Goal: Information Seeking & Learning: Check status

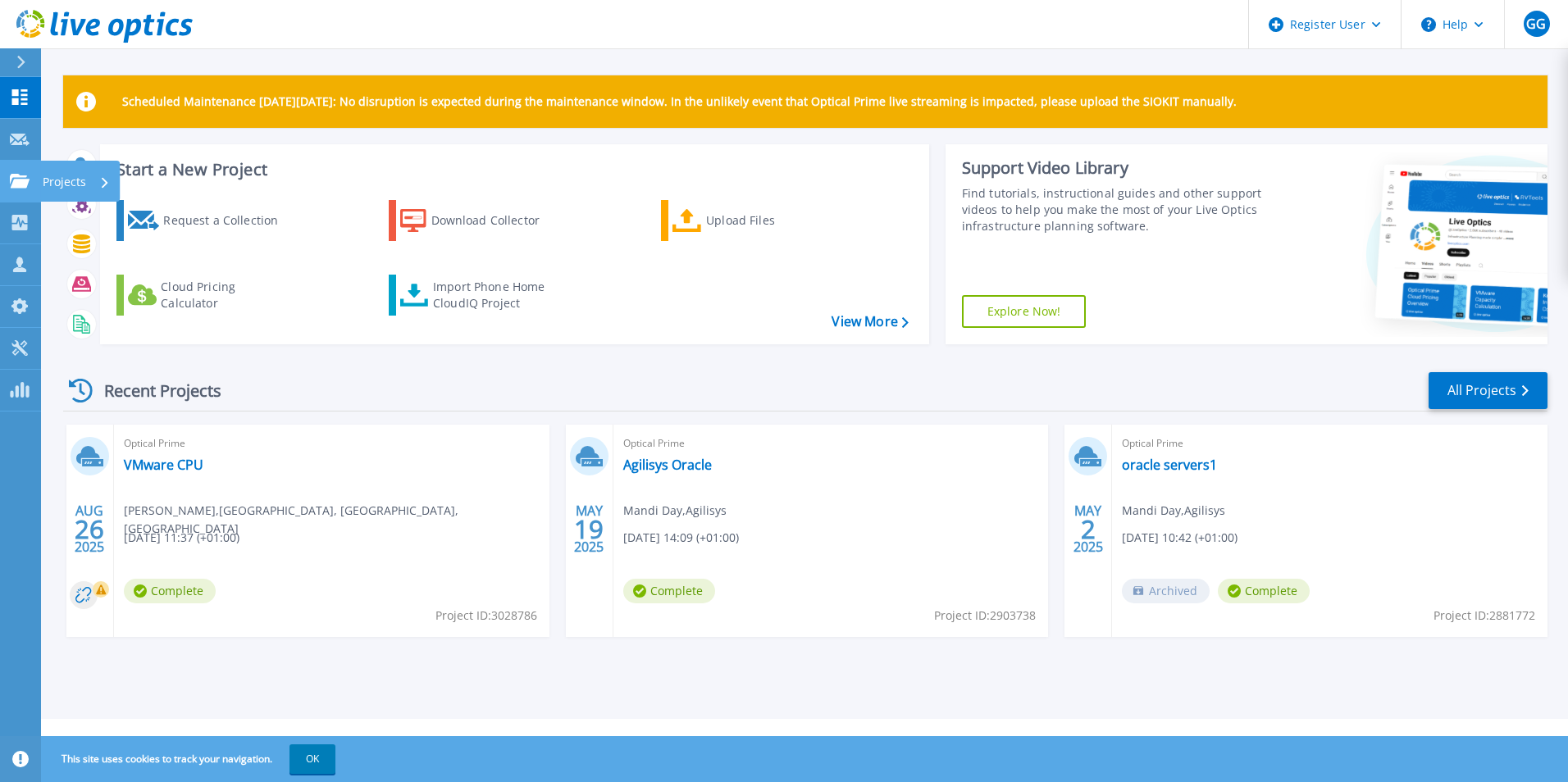
click at [17, 170] on link "Projects Projects" at bounding box center [21, 181] width 41 height 41
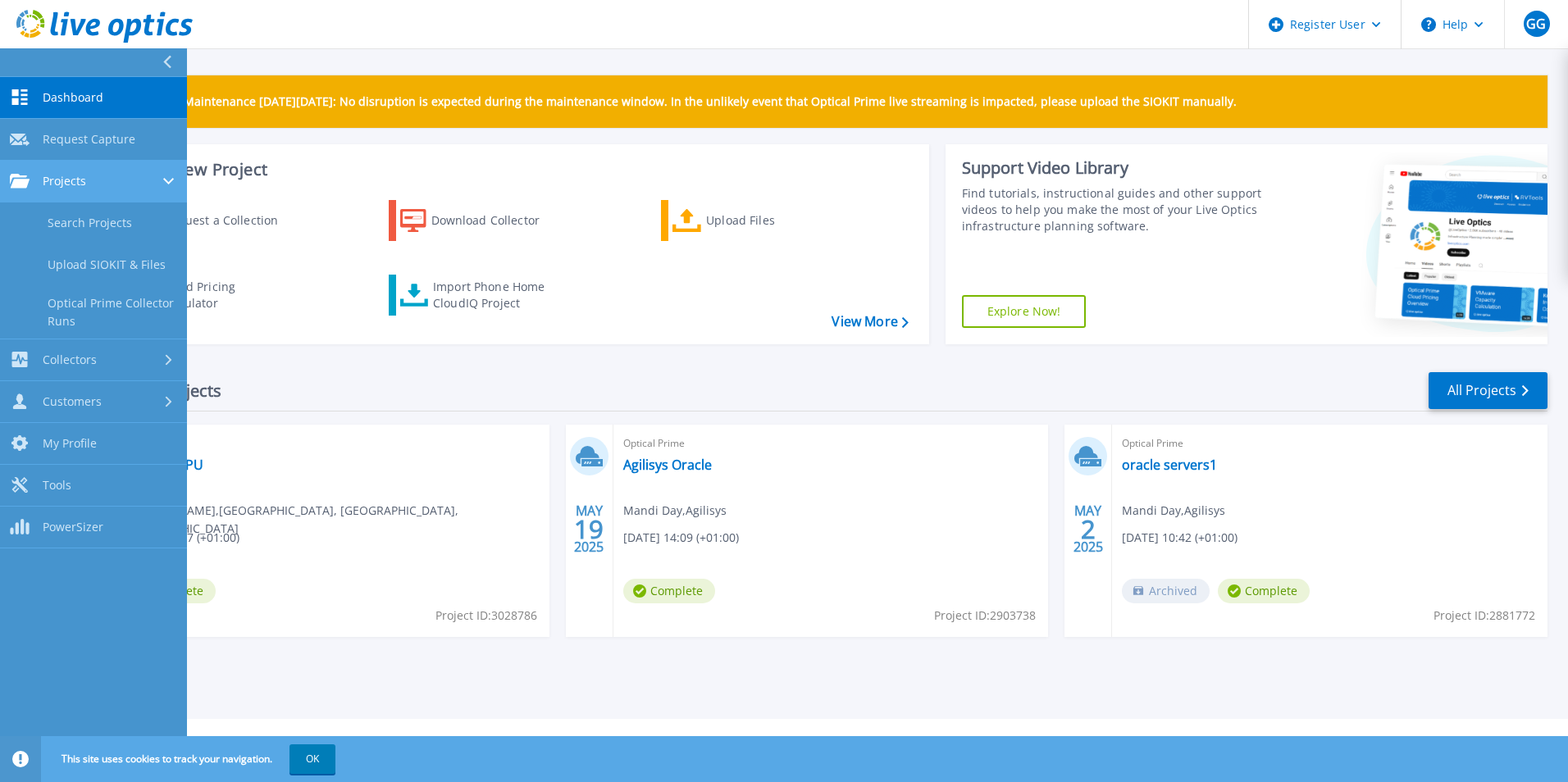
click at [105, 179] on div "Projects" at bounding box center [94, 181] width 167 height 15
click at [98, 223] on link "Search Projects" at bounding box center [94, 224] width 187 height 41
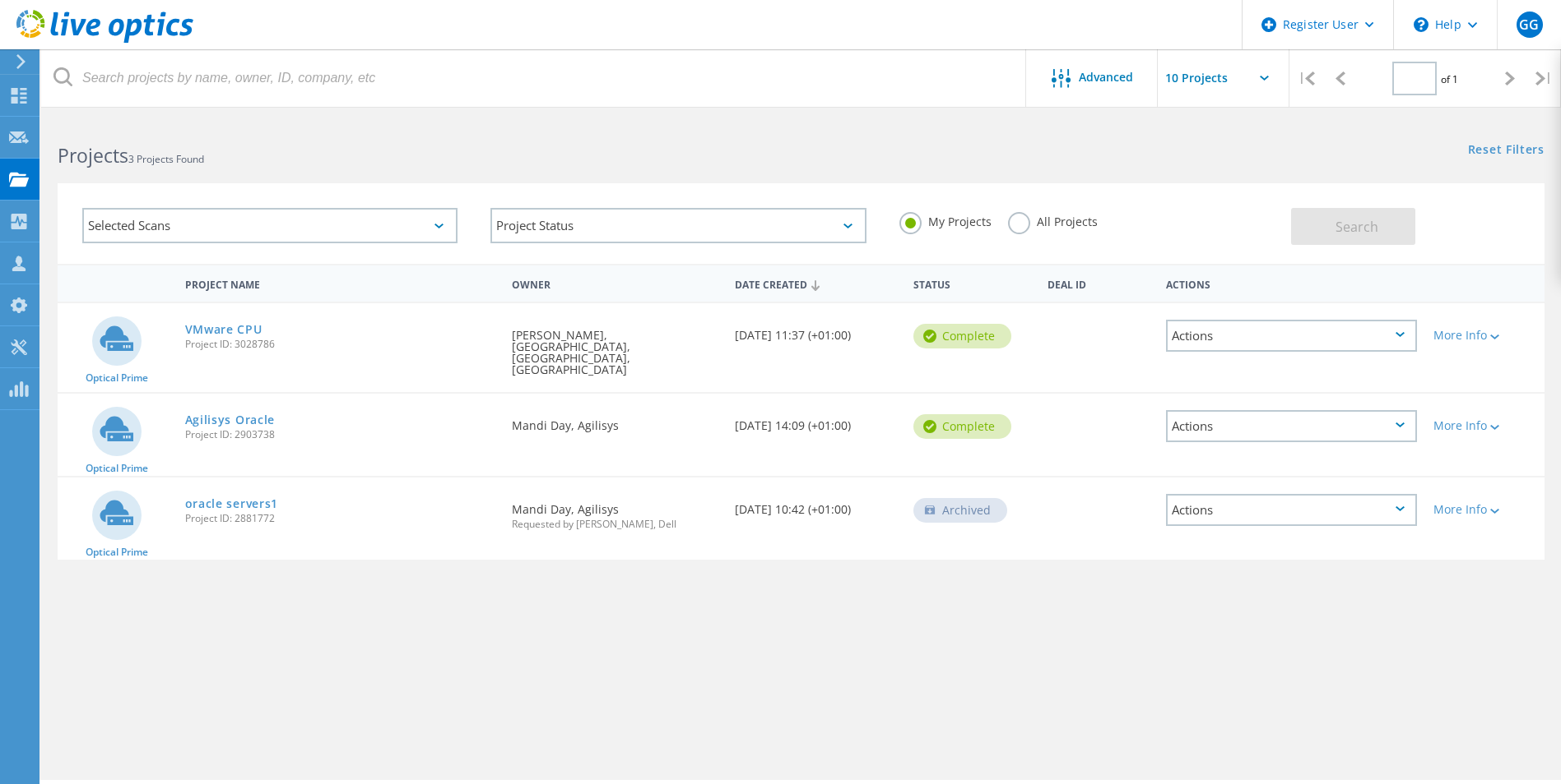
type input "1"
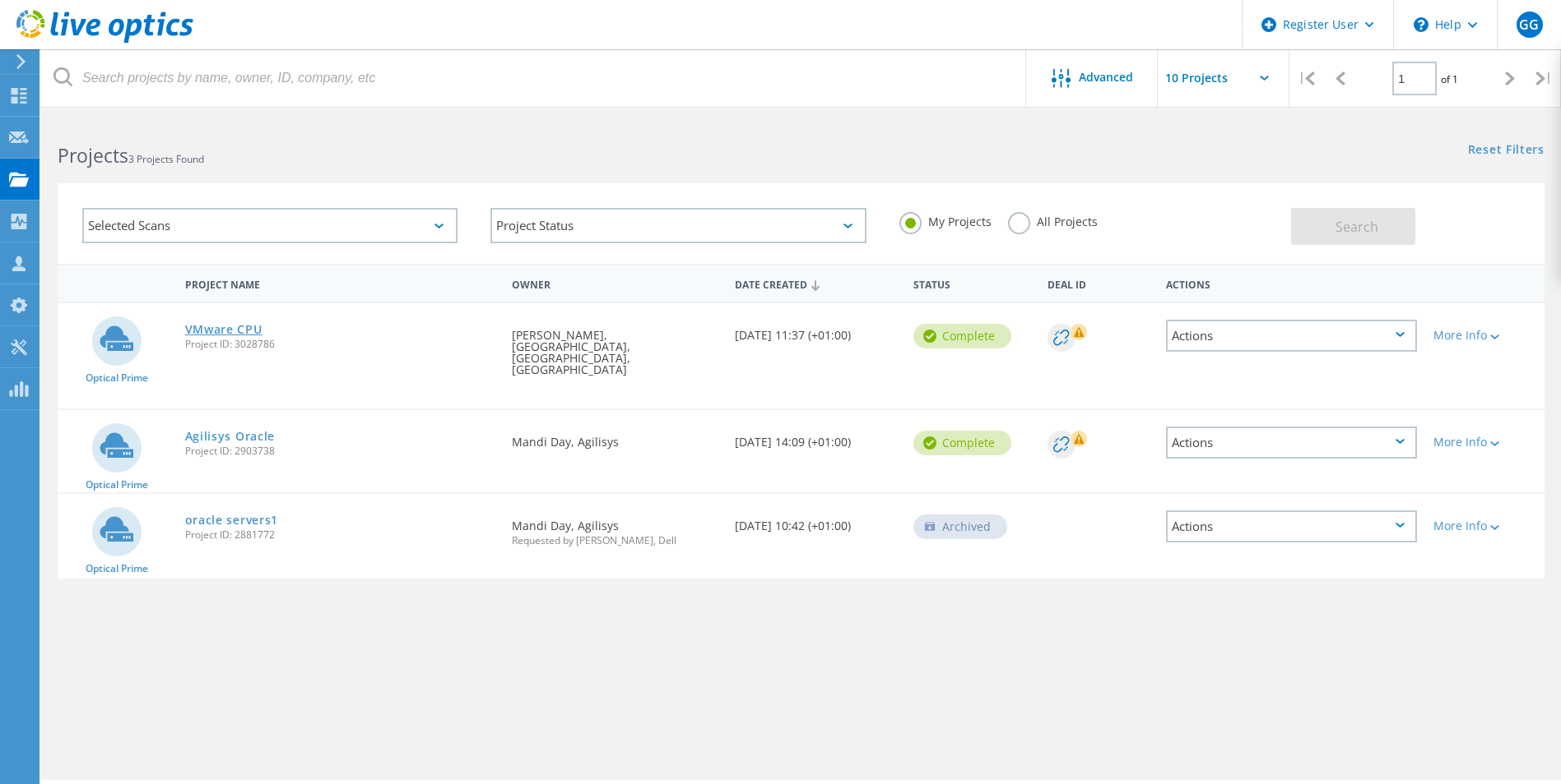
click at [212, 327] on link "VMware CPU" at bounding box center [223, 330] width 77 height 12
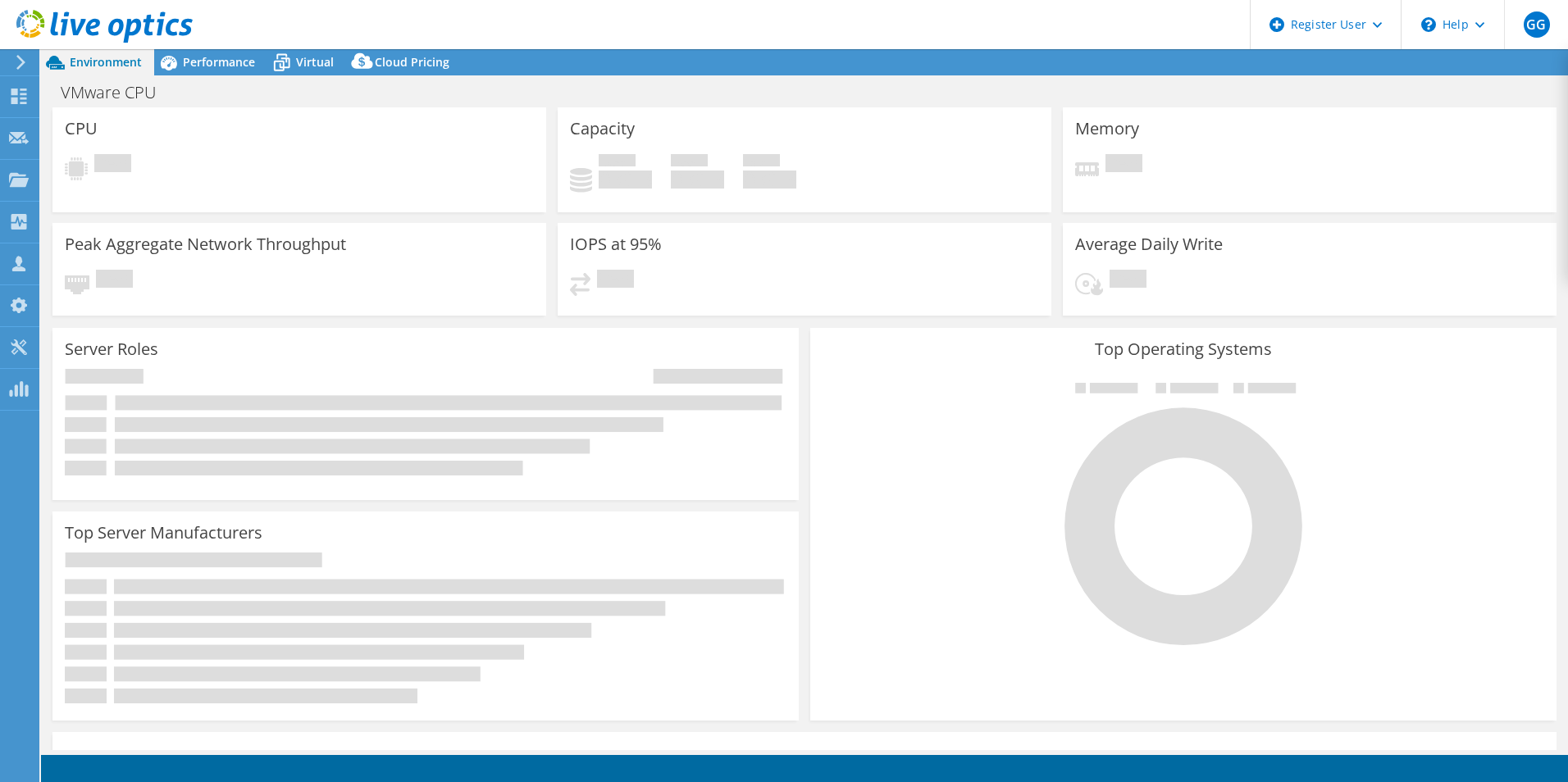
select select "USD"
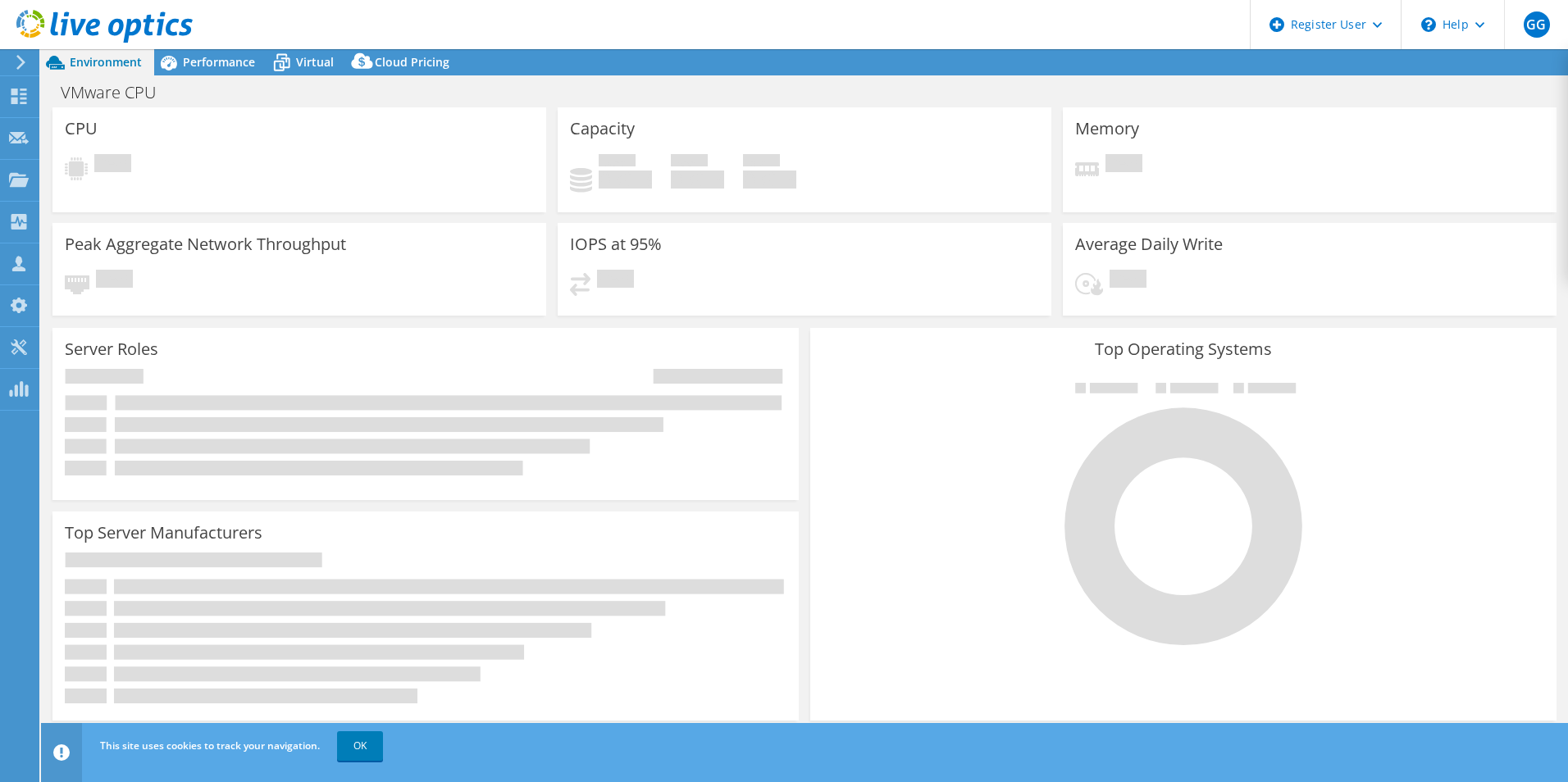
select select "EULondon"
select select "GBP"
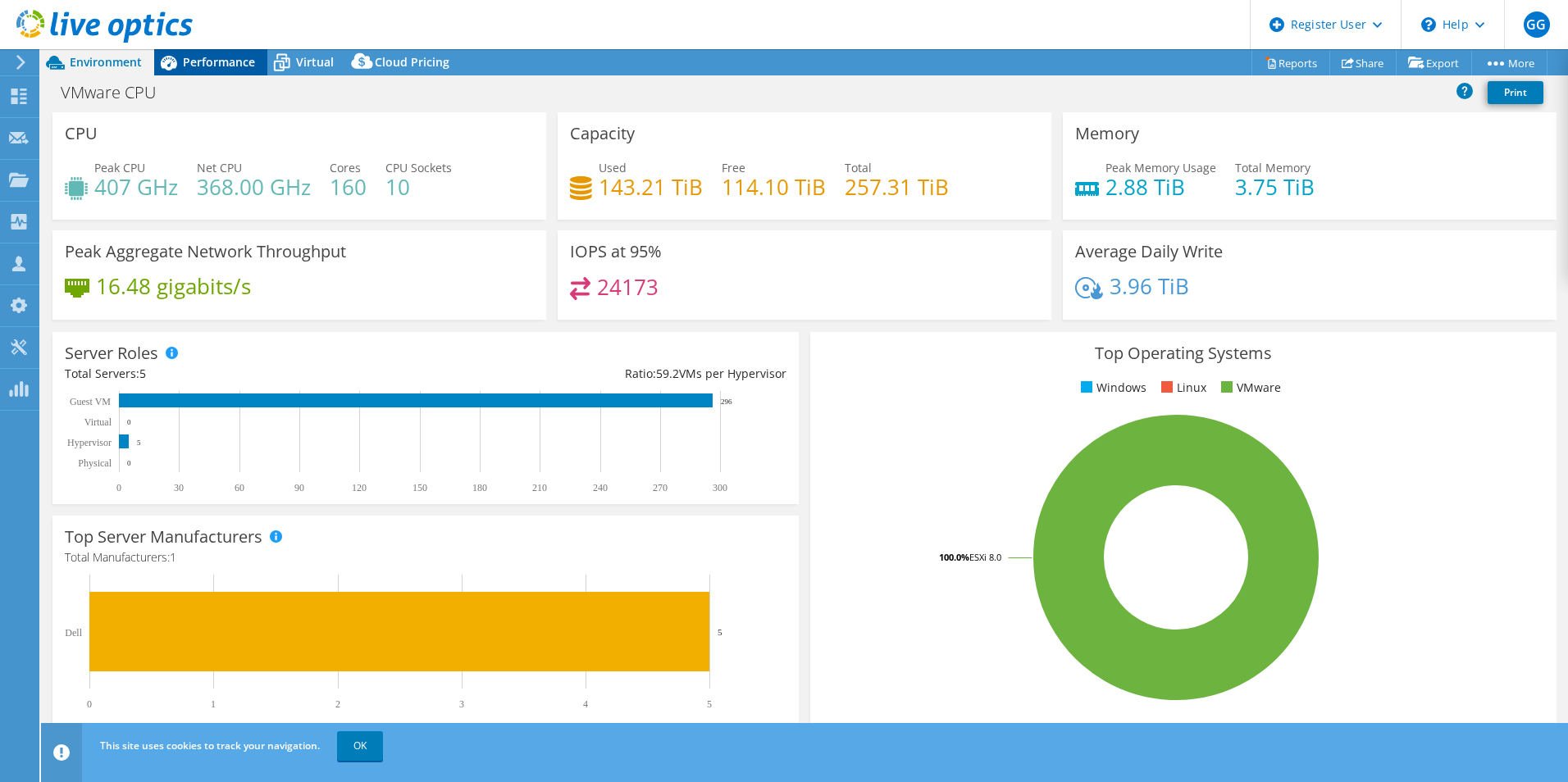
click at [213, 53] on div "Performance" at bounding box center [211, 62] width 113 height 27
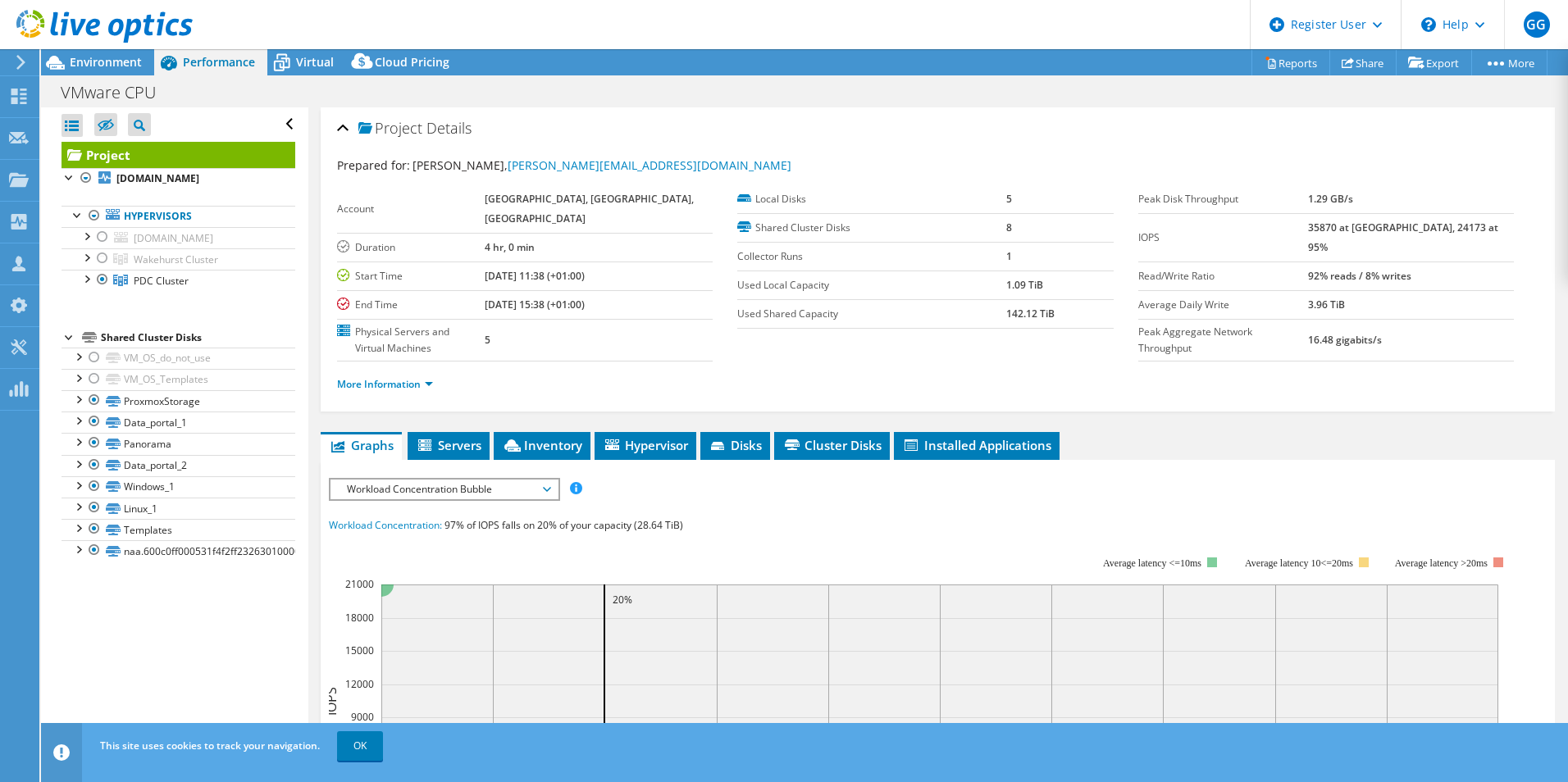
click at [107, 53] on div at bounding box center [97, 28] width 193 height 55
click at [101, 61] on span "Environment" at bounding box center [105, 62] width 72 height 16
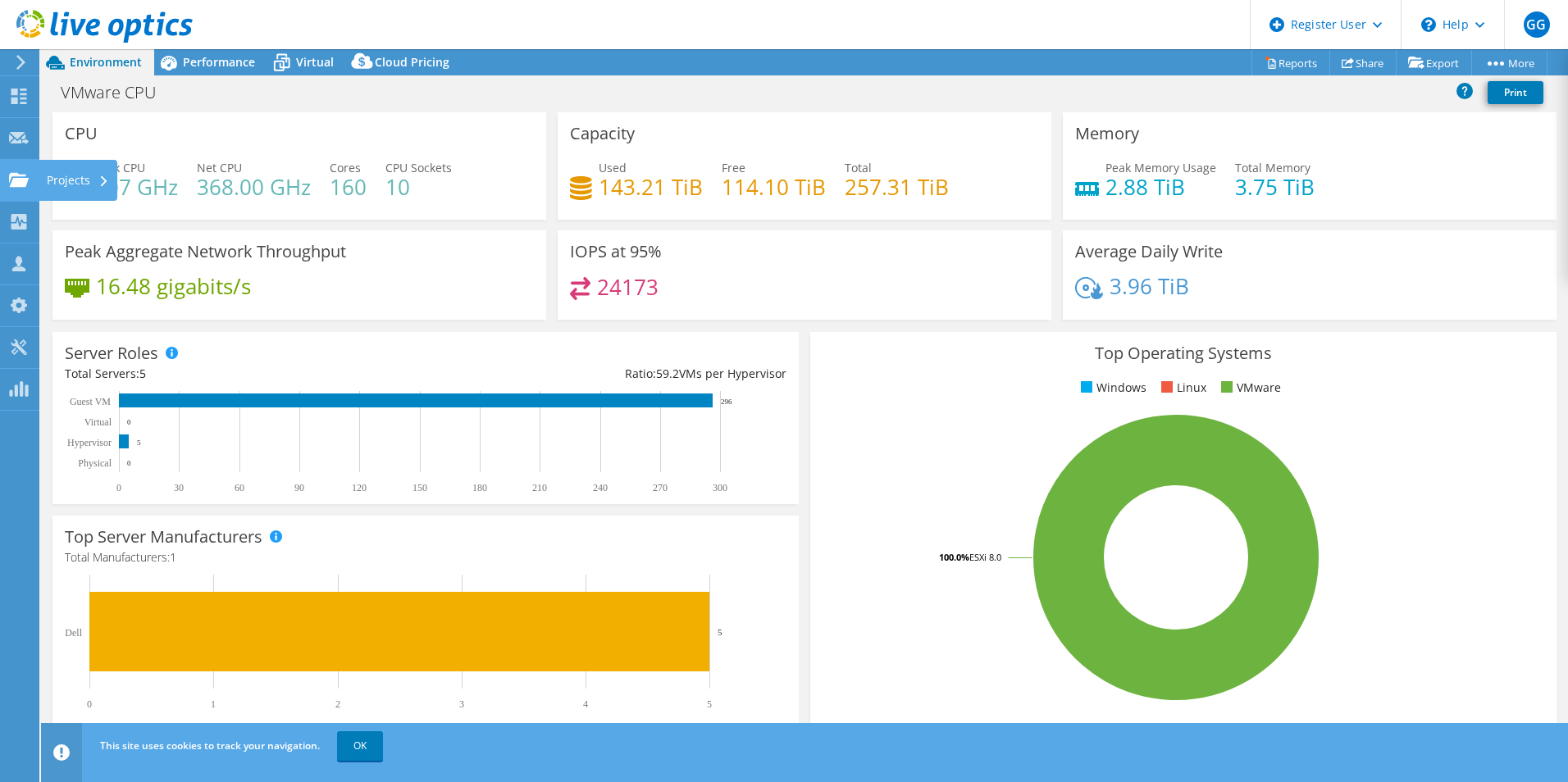
click at [21, 175] on use at bounding box center [19, 179] width 20 height 14
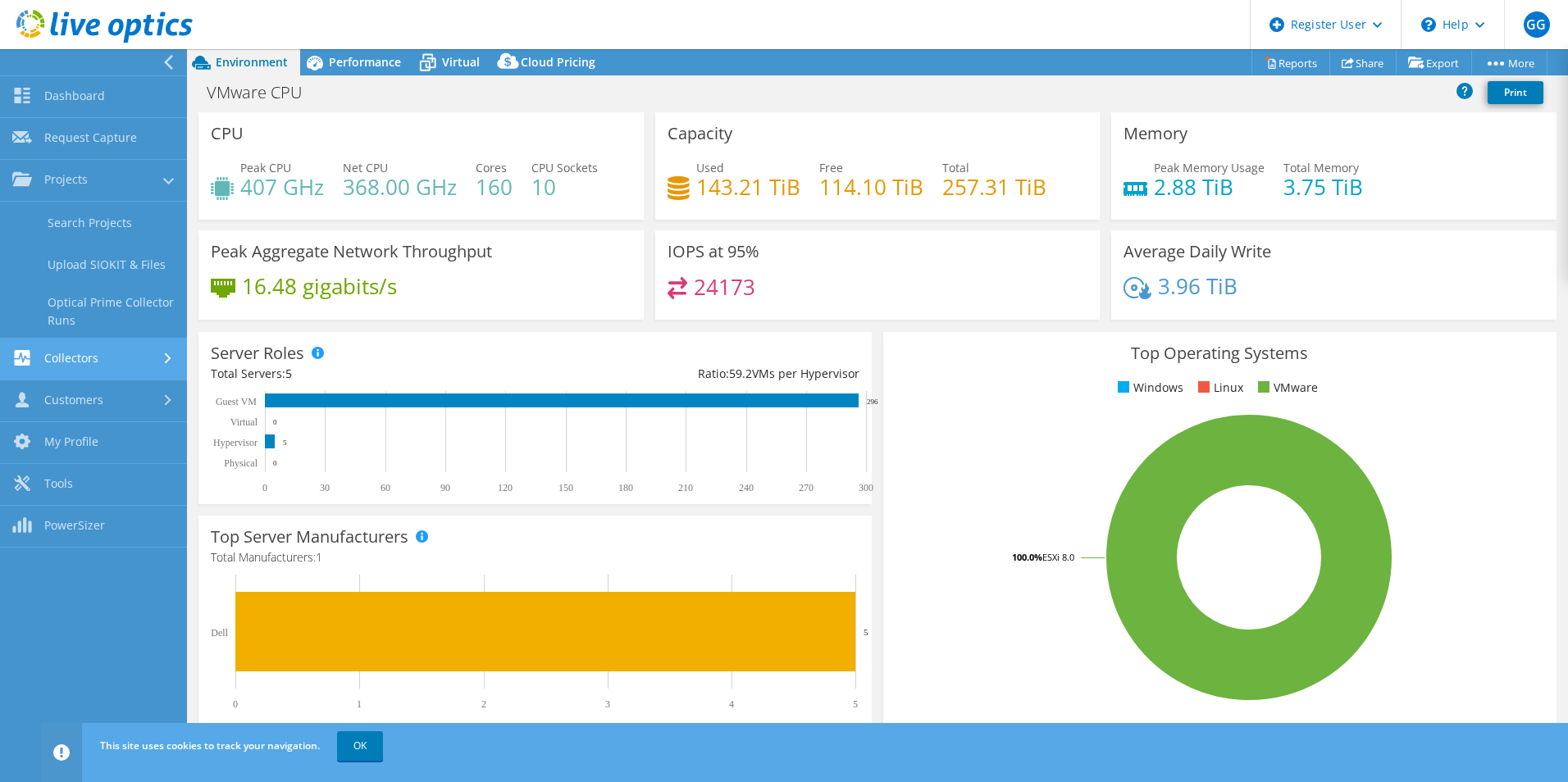
click at [85, 360] on link "Collectors" at bounding box center [94, 359] width 187 height 41
click at [84, 399] on link "Customers" at bounding box center [94, 401] width 187 height 41
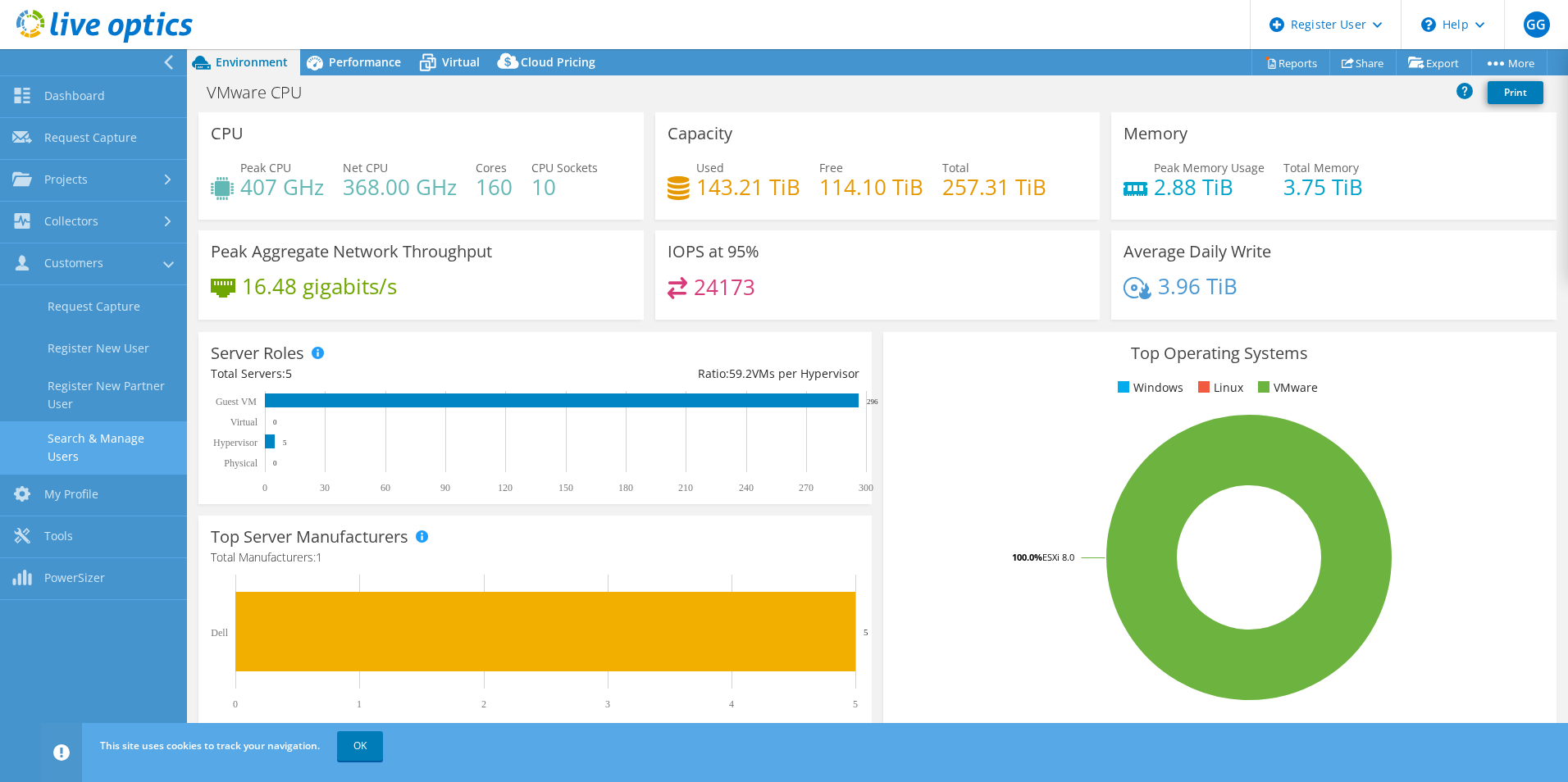
click at [114, 440] on link "Search & Manage Users" at bounding box center [94, 447] width 187 height 52
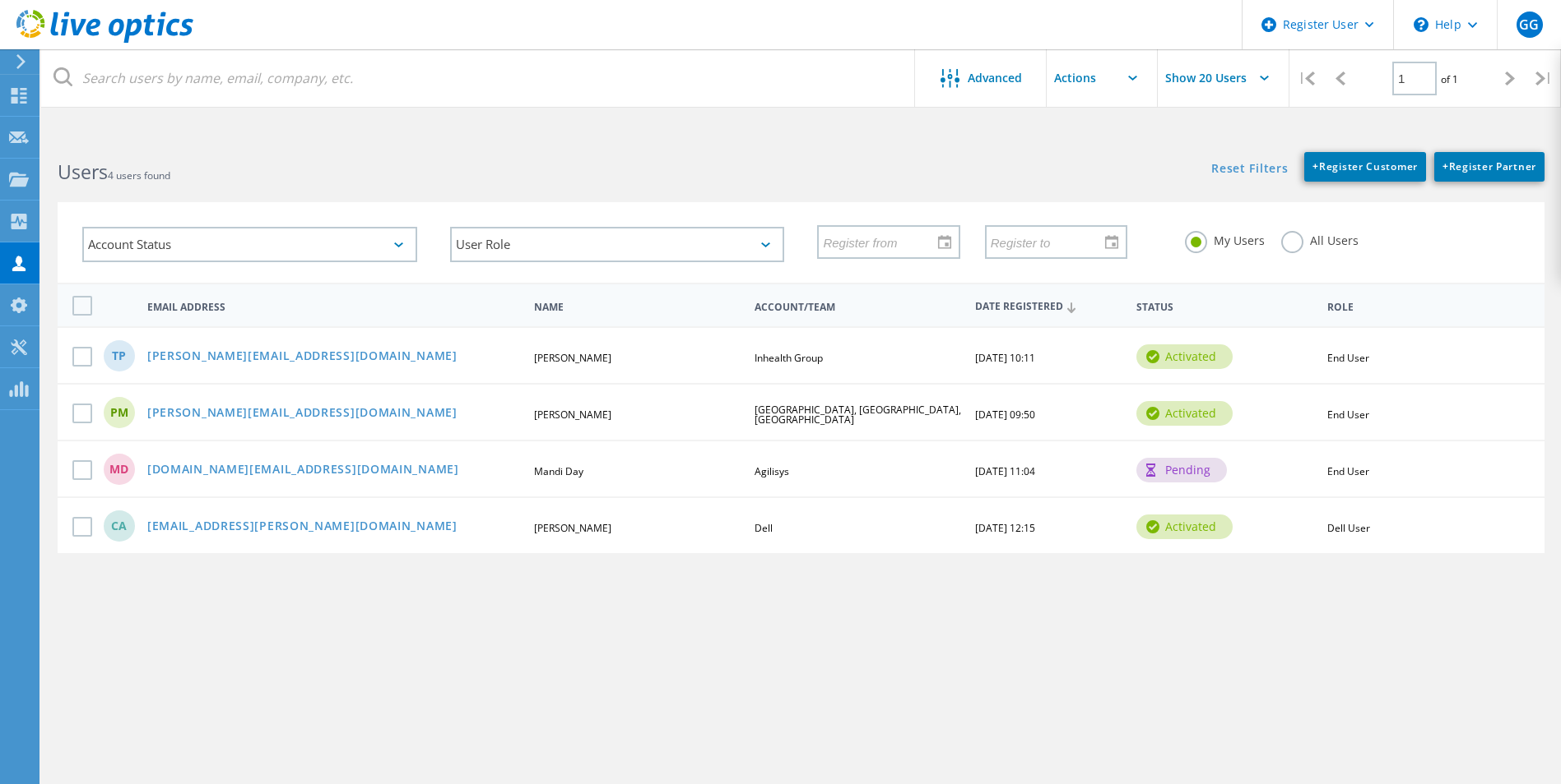
click at [826, 361] on div "Inhealth Group" at bounding box center [858, 358] width 223 height 10
click at [307, 357] on link "terry.pothin@inhealthgroup.com" at bounding box center [302, 357] width 310 height 14
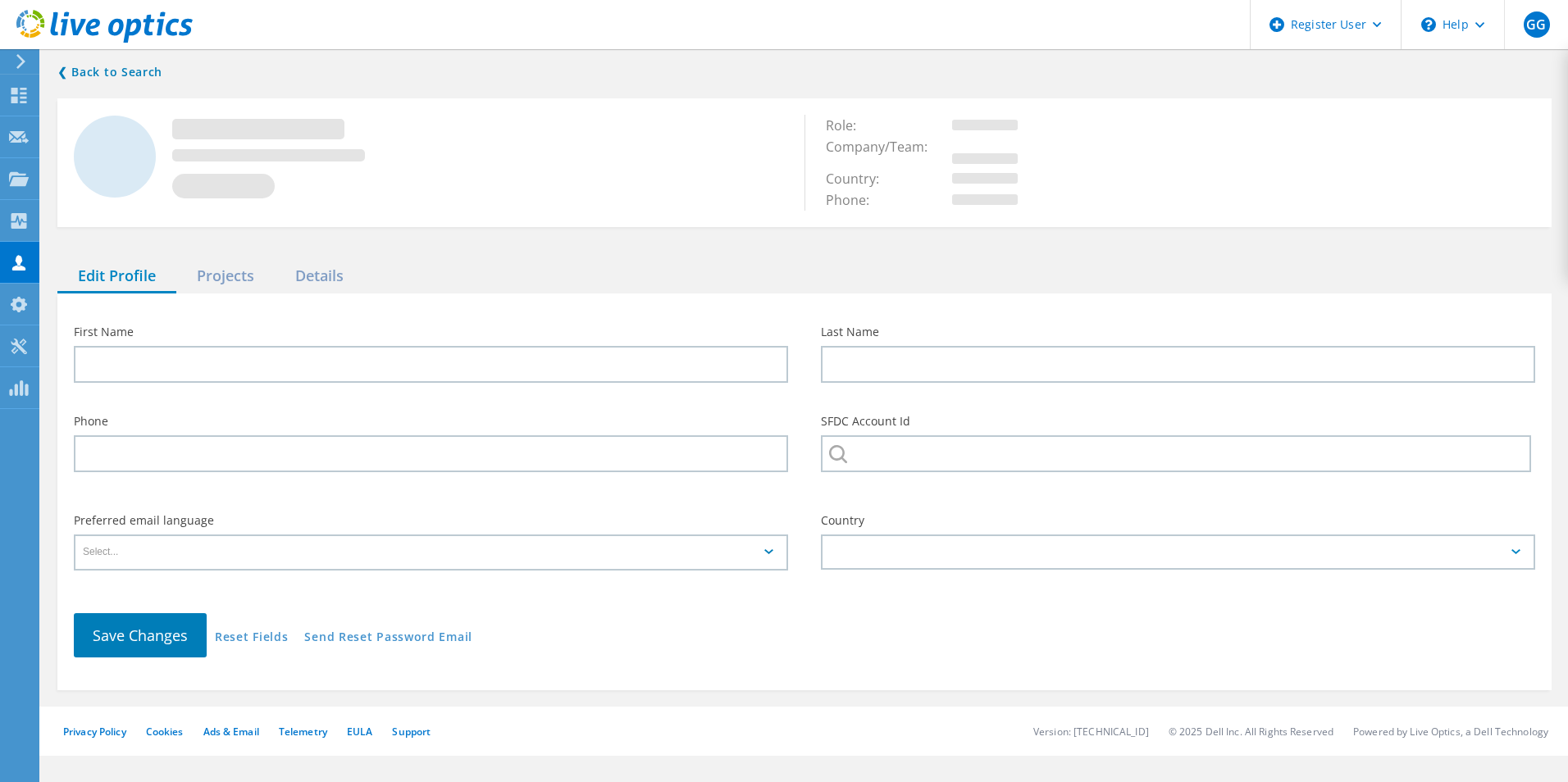
type input "Terry"
type input "Pothin"
type input "Inhealth Group"
type input "English"
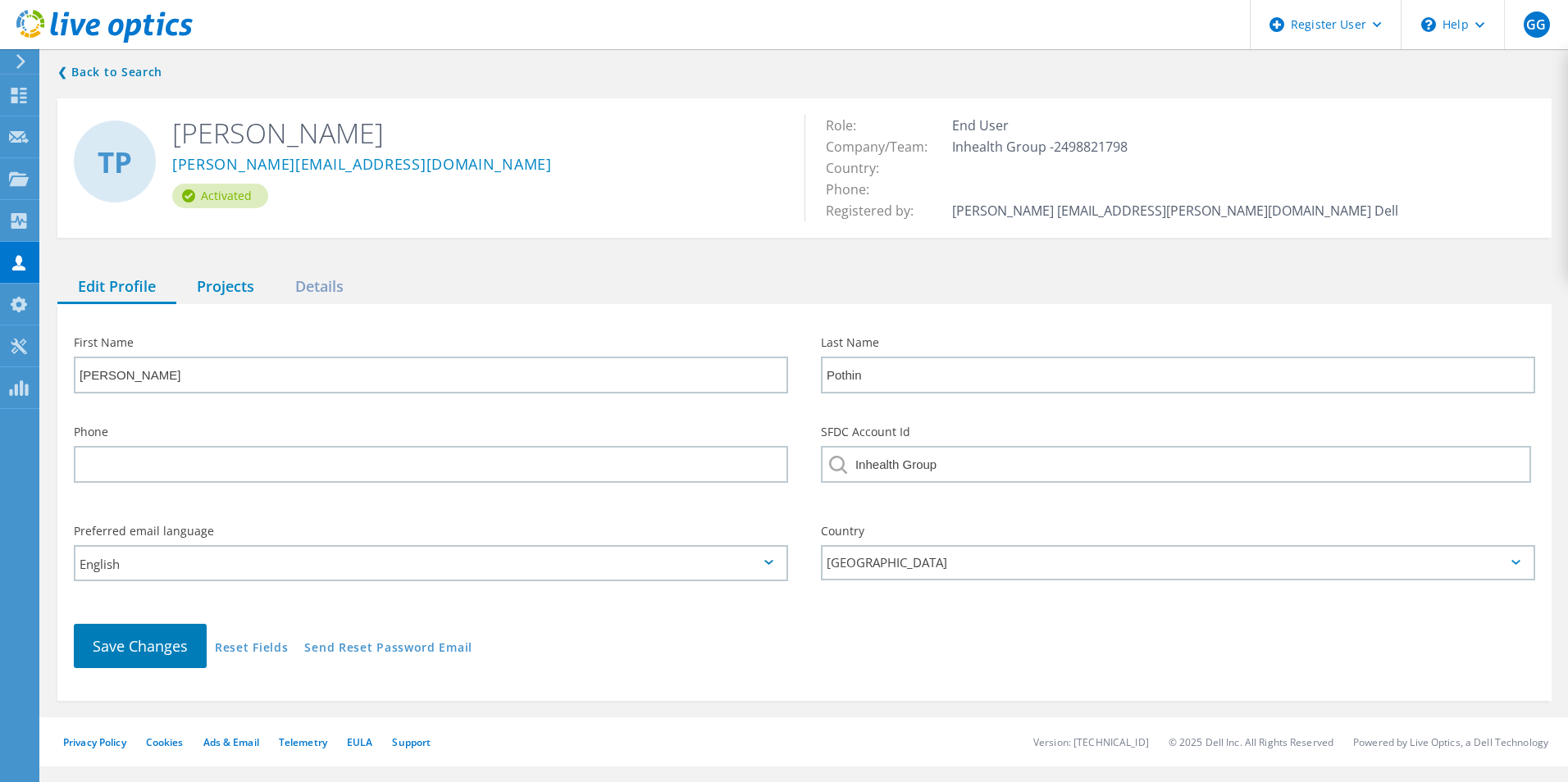
click at [221, 290] on div "Projects" at bounding box center [226, 288] width 98 height 33
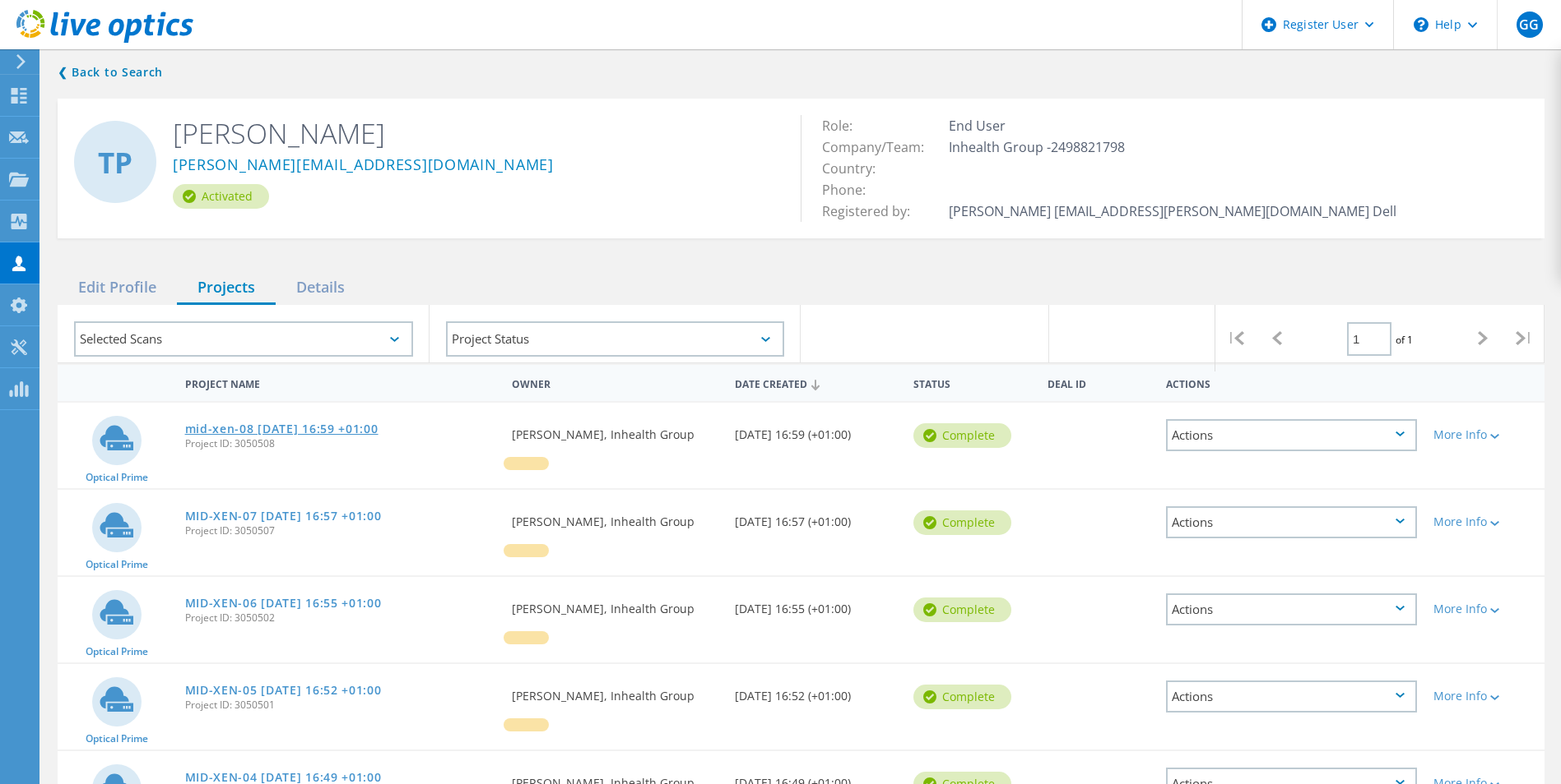
click at [378, 429] on link "mid-xen-08 2025-09-11 16:59 +01:00" at bounding box center [282, 430] width 194 height 12
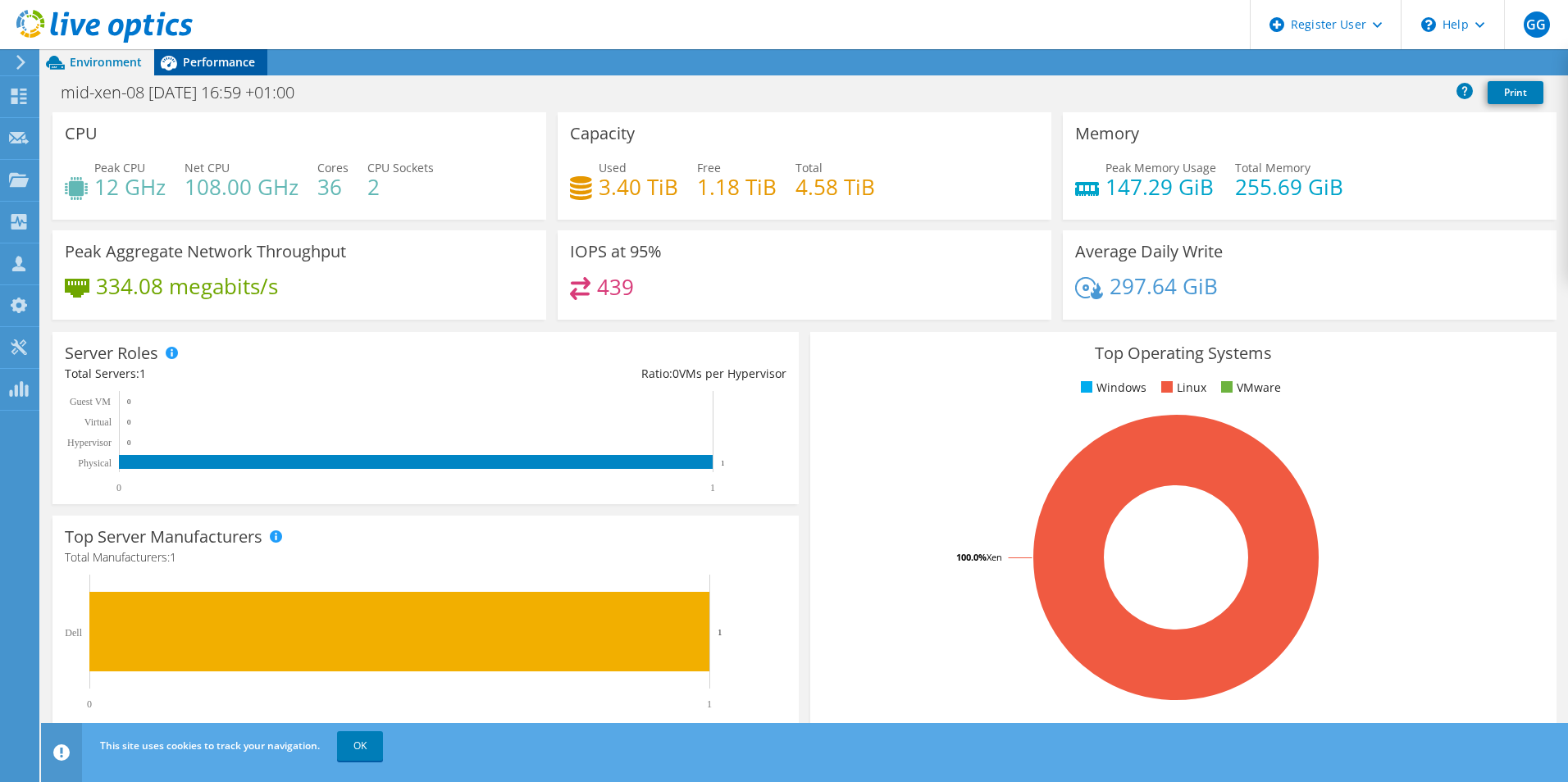
click at [208, 58] on span "Performance" at bounding box center [219, 62] width 72 height 16
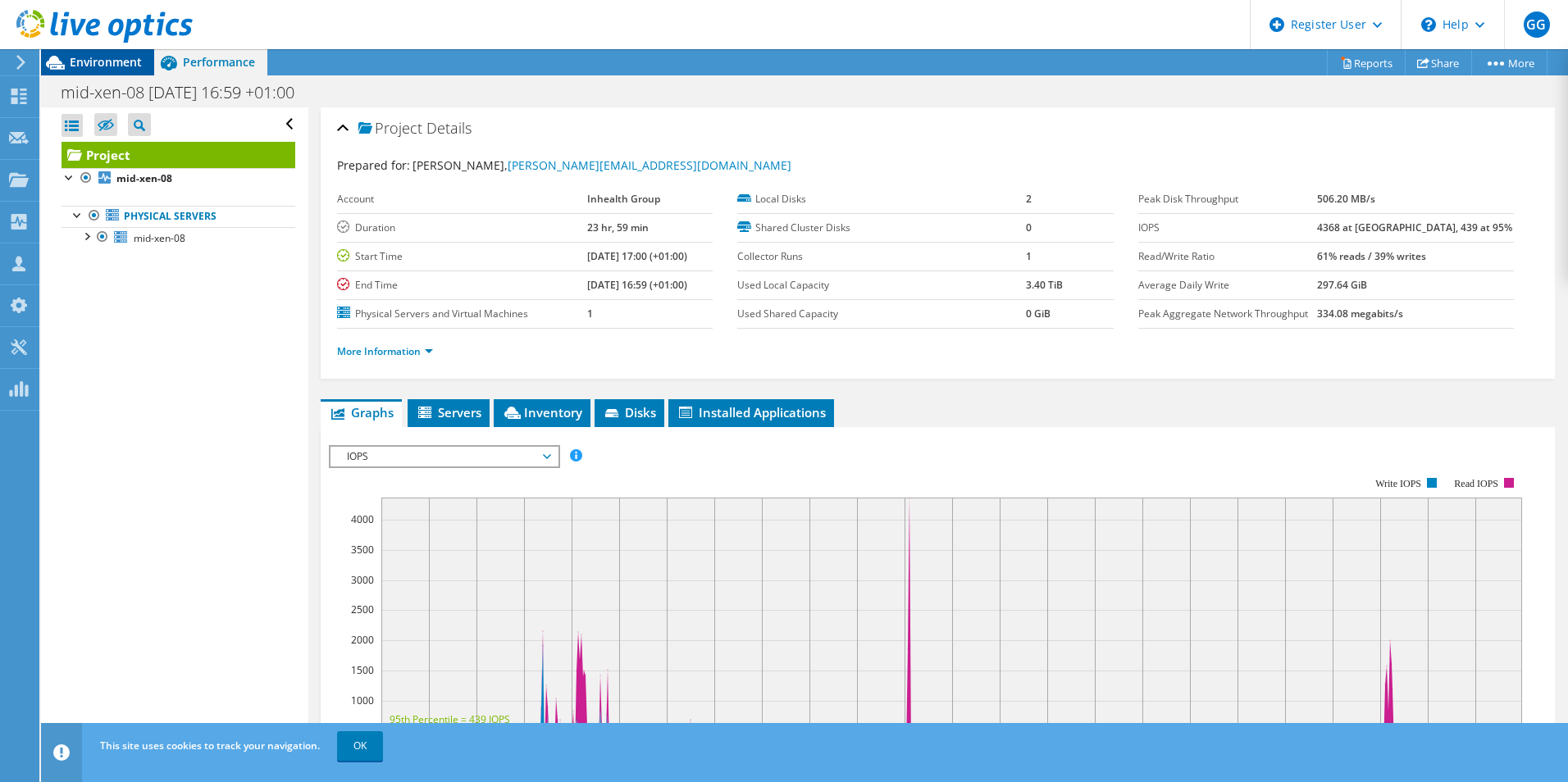
click at [101, 70] on div "Environment" at bounding box center [98, 62] width 113 height 27
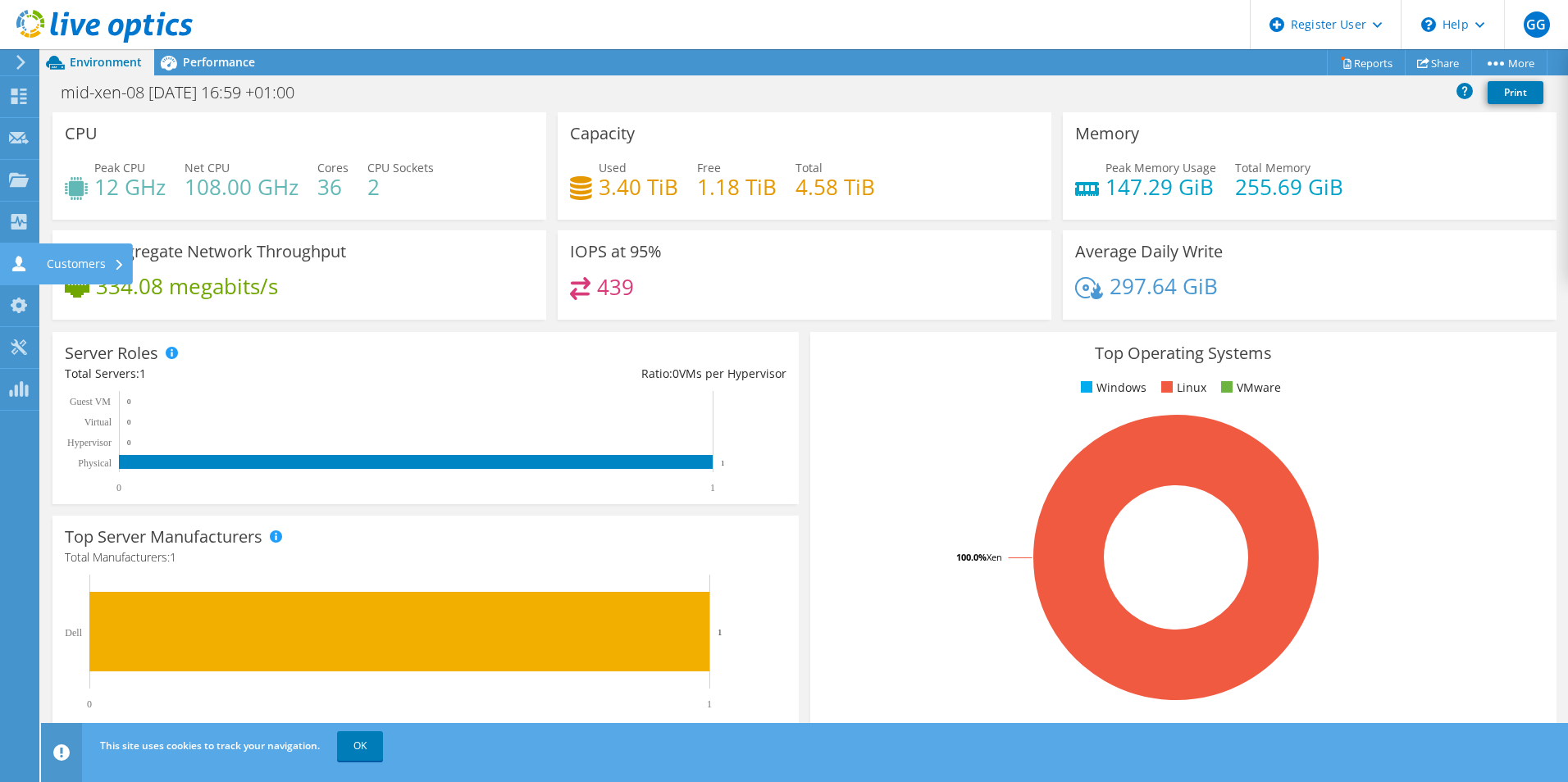
click at [22, 260] on use at bounding box center [18, 264] width 13 height 16
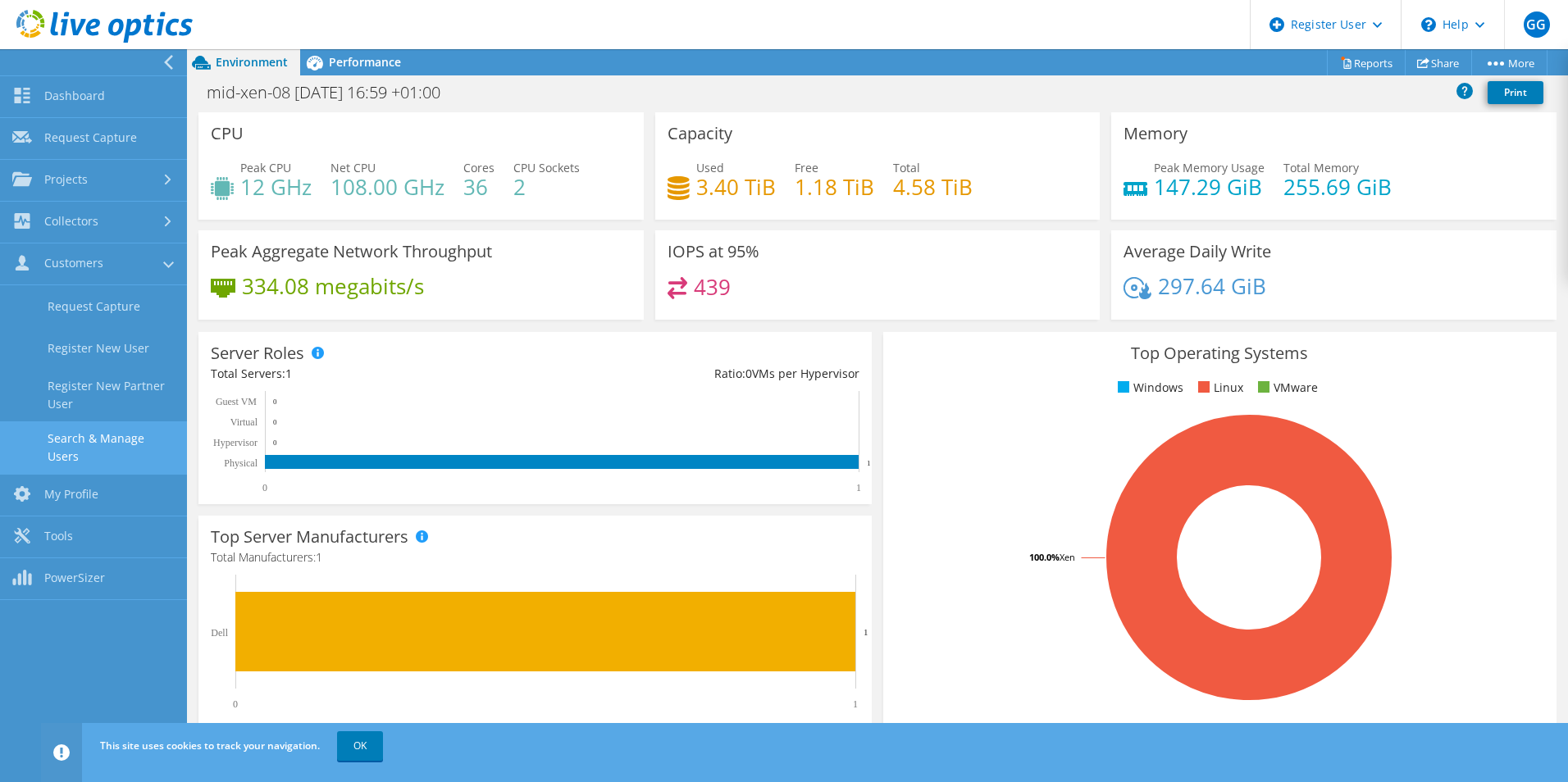
click at [124, 443] on link "Search & Manage Users" at bounding box center [94, 447] width 187 height 52
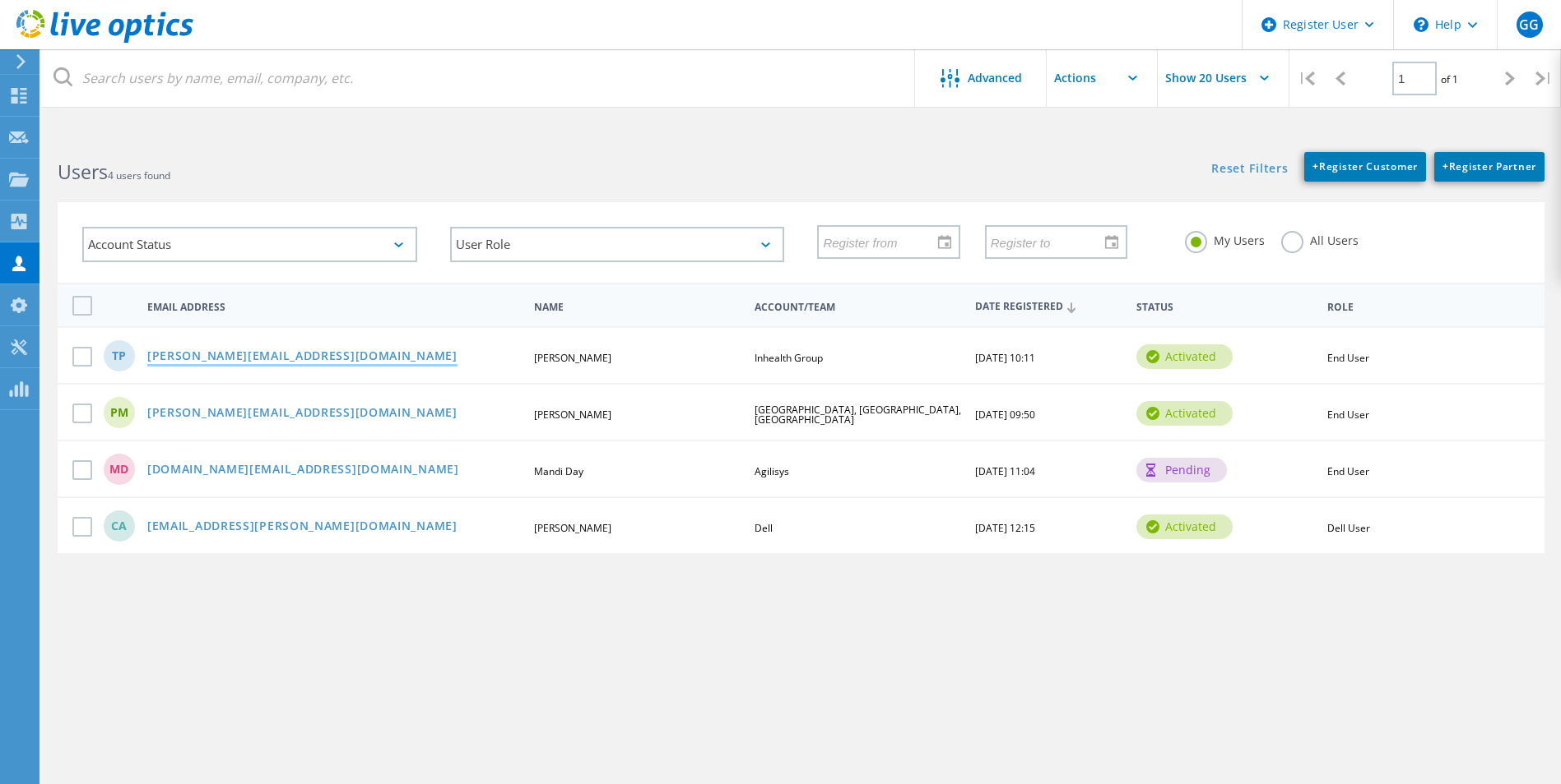
click at [254, 355] on link "[PERSON_NAME][EMAIL_ADDRESS][DOMAIN_NAME]" at bounding box center [302, 357] width 310 height 14
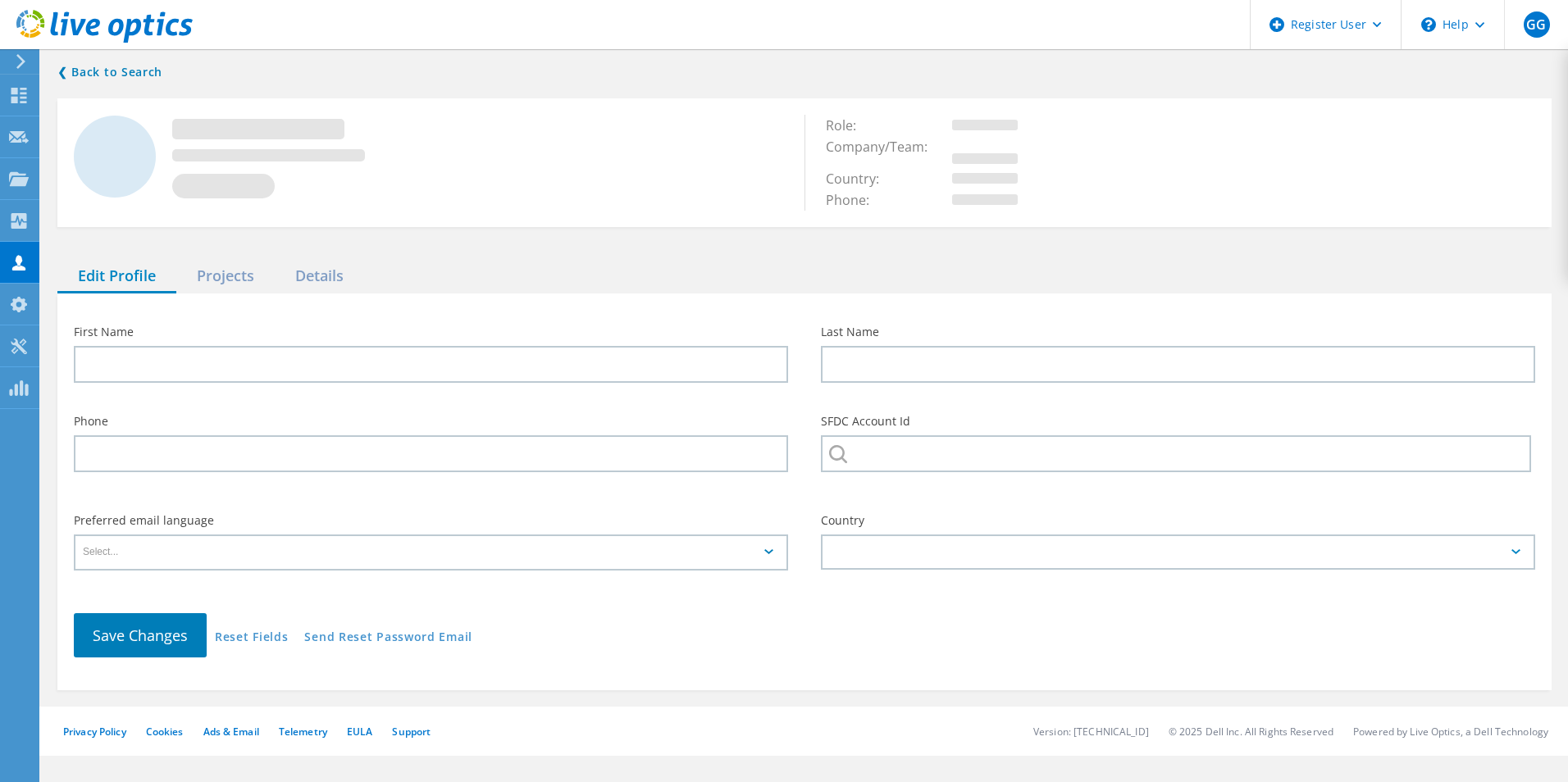
type input "[PERSON_NAME]"
type input "Pothin"
type input "Inhealth Group"
type input "English"
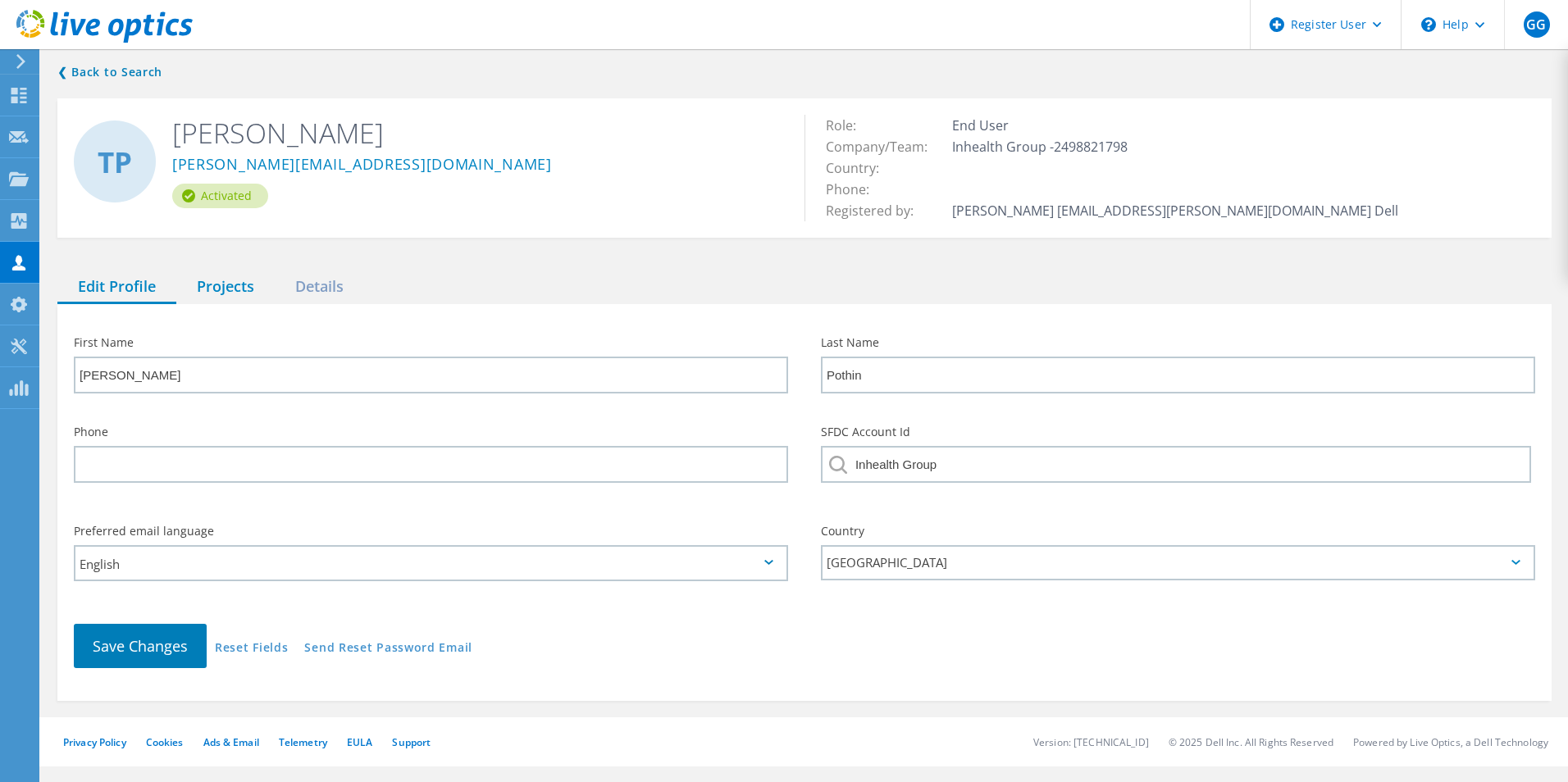
click at [215, 277] on div "Projects" at bounding box center [226, 288] width 98 height 33
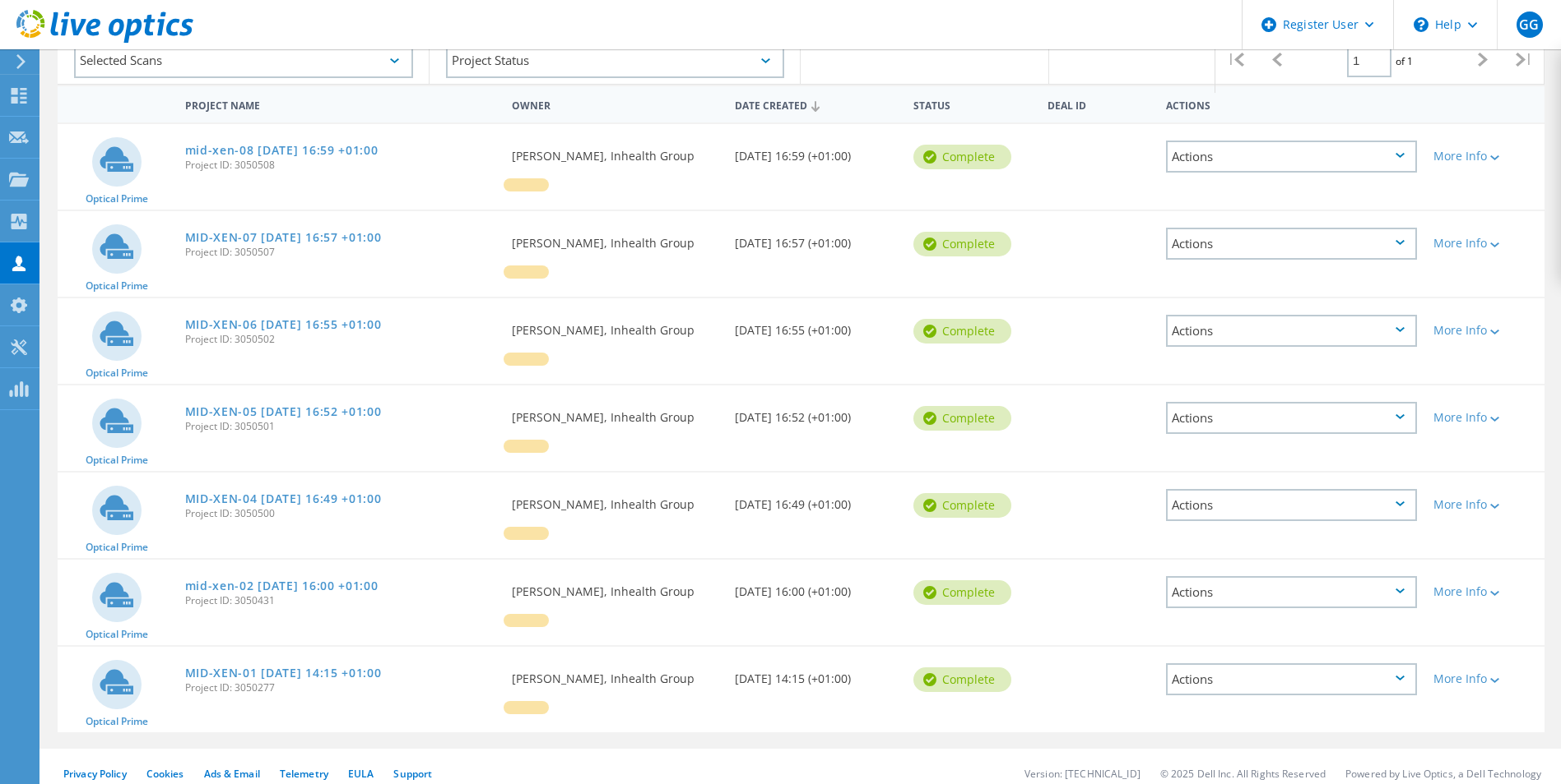
scroll to position [292, 0]
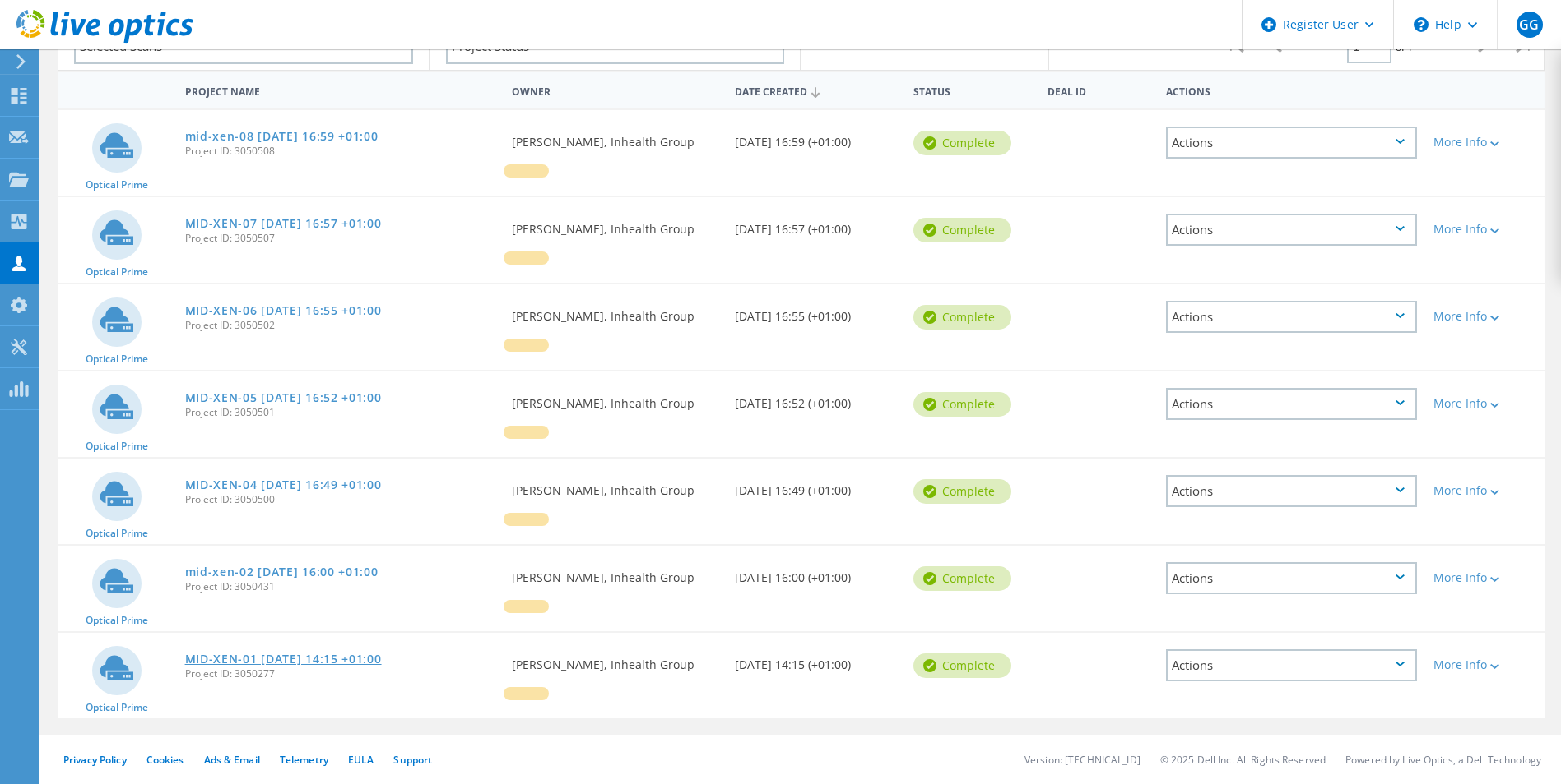
click at [208, 654] on link "MID-XEN-01 [DATE] 14:15 +01:00" at bounding box center [283, 660] width 197 height 12
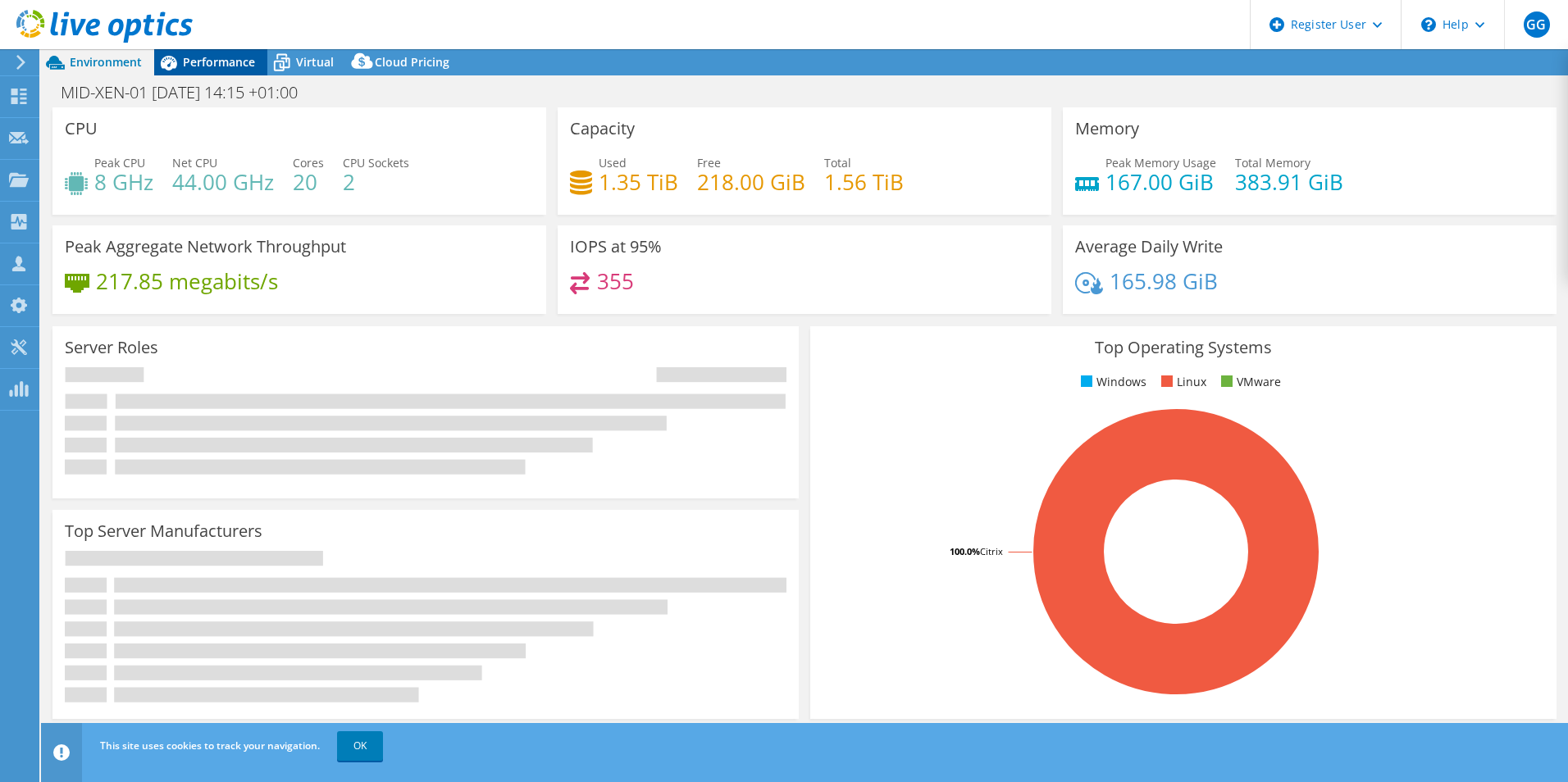
click at [205, 49] on div "Performance" at bounding box center [211, 62] width 113 height 27
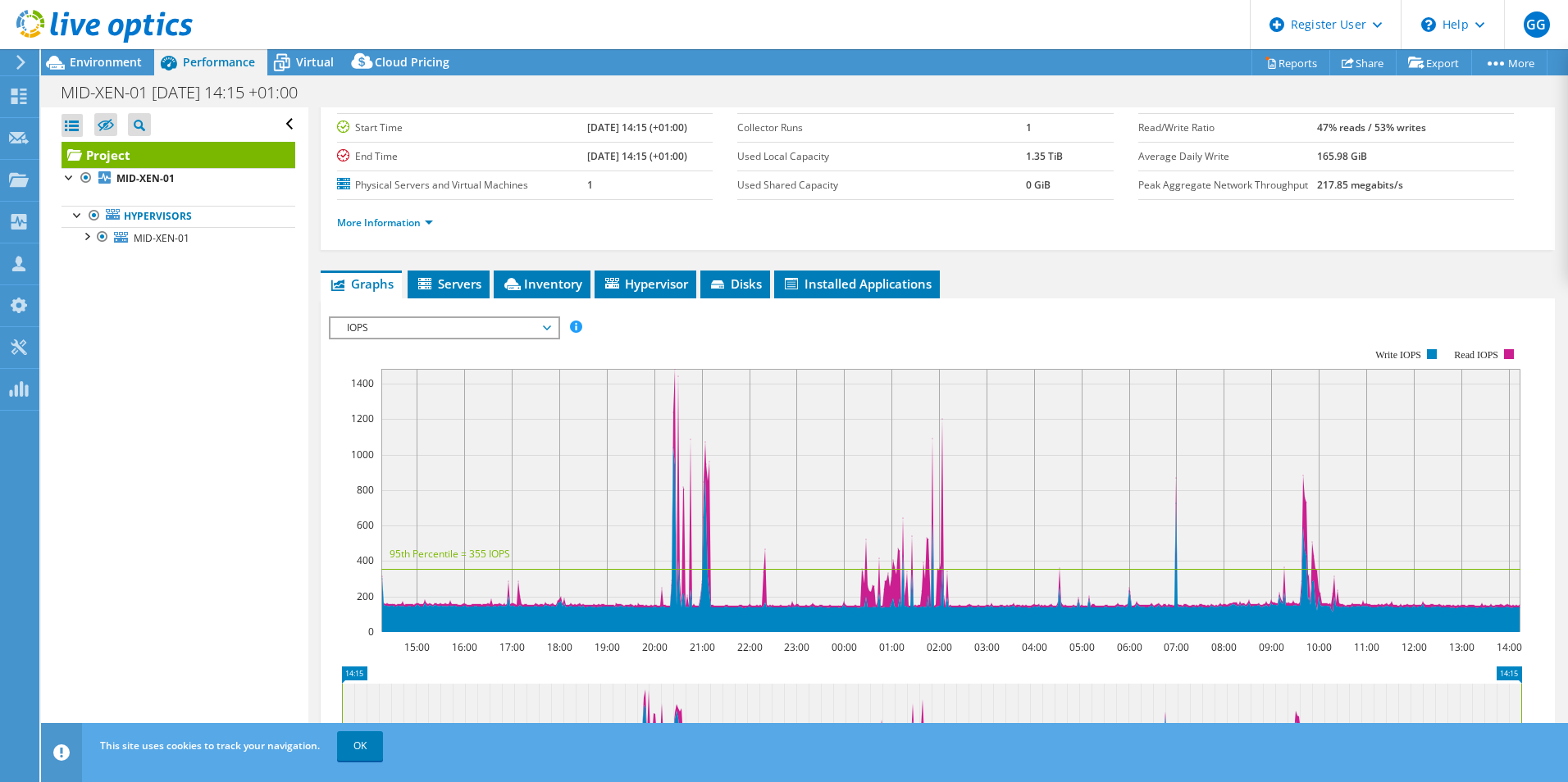
scroll to position [122, 0]
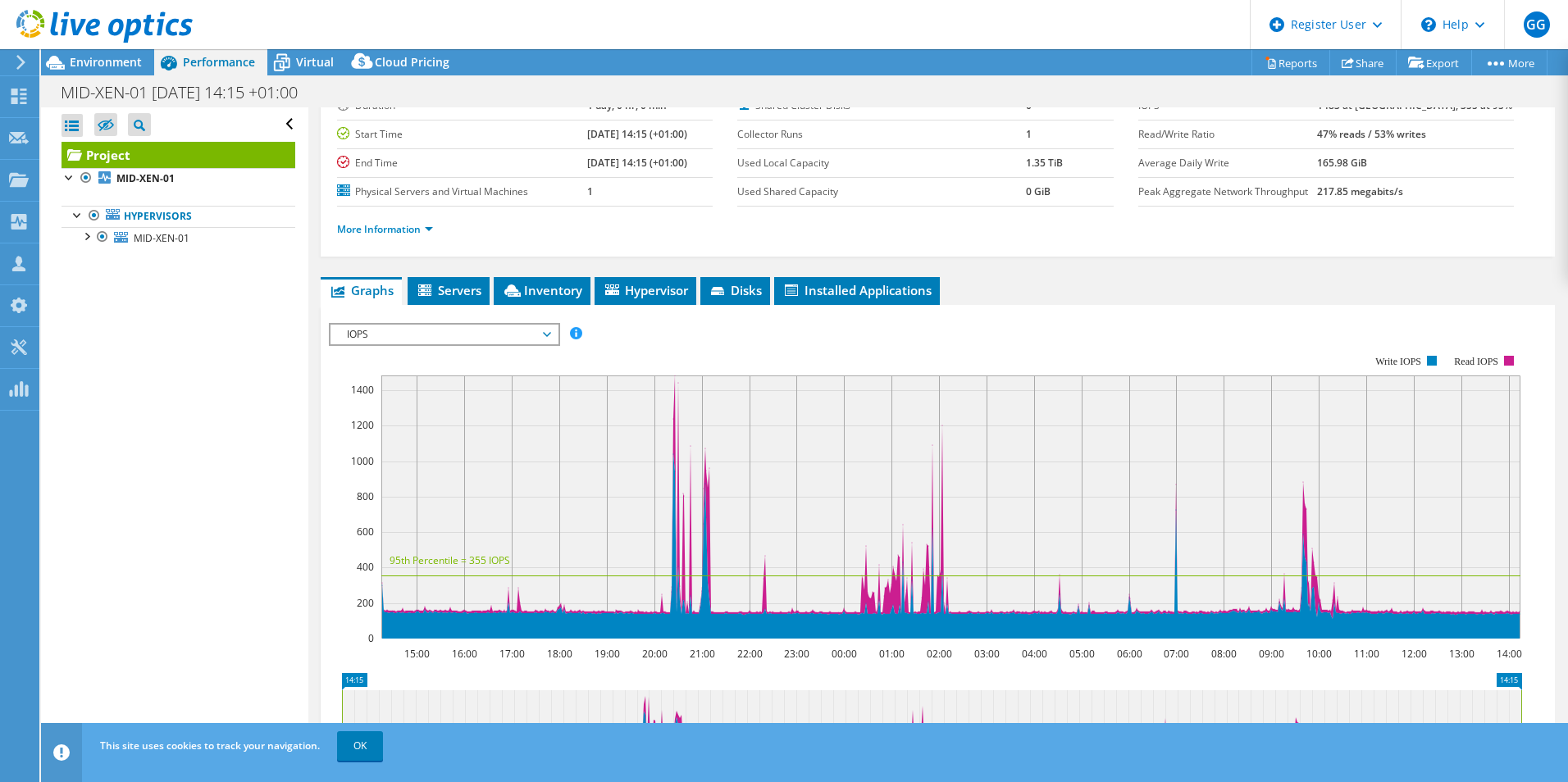
drag, startPoint x: 391, startPoint y: 493, endPoint x: 470, endPoint y: 507, distance: 80.2
click at [470, 507] on rect at bounding box center [950, 506] width 1140 height 263
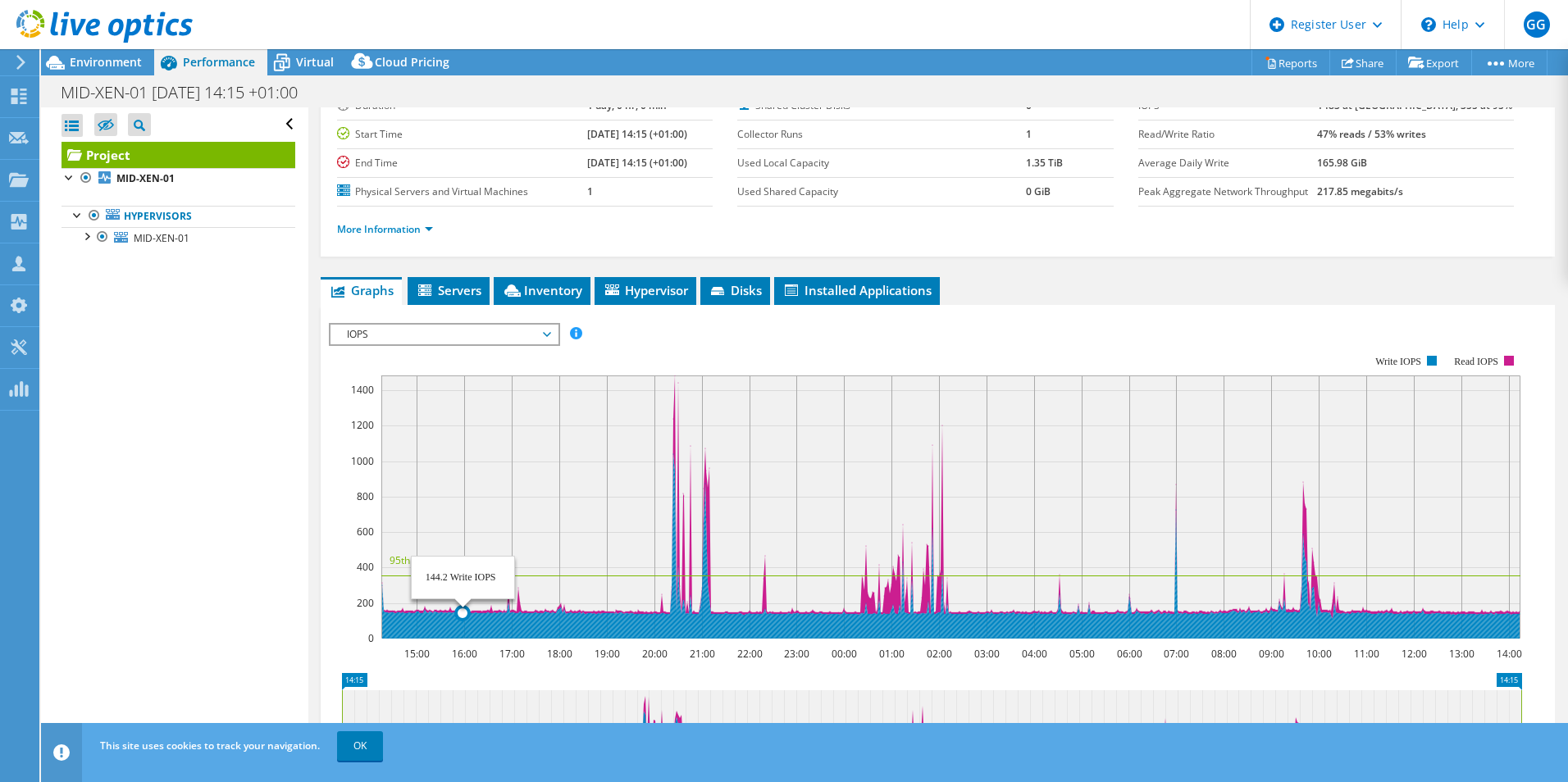
click at [461, 635] on icon at bounding box center [950, 546] width 1138 height 184
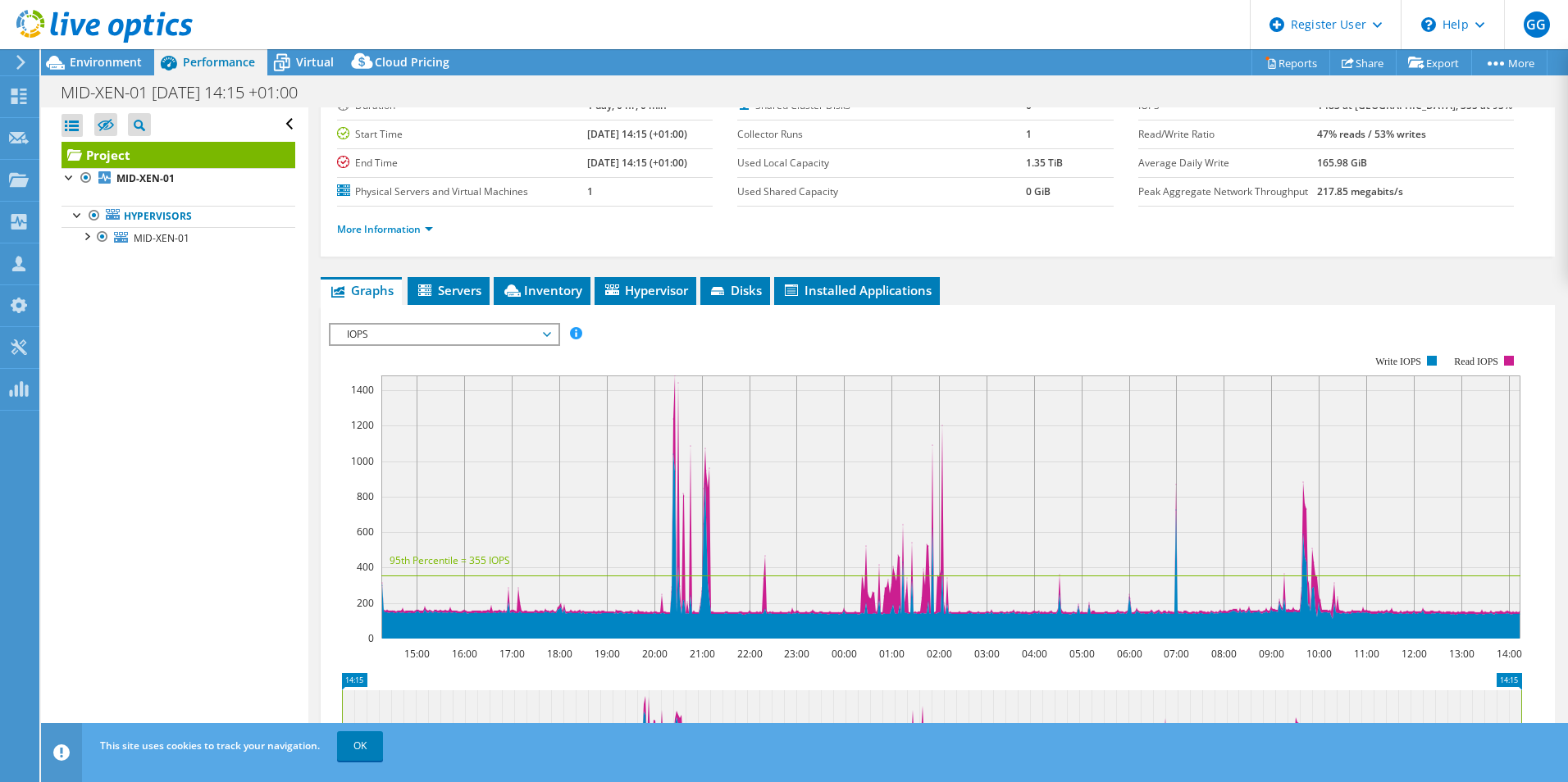
click at [468, 331] on span "IOPS" at bounding box center [444, 335] width 211 height 20
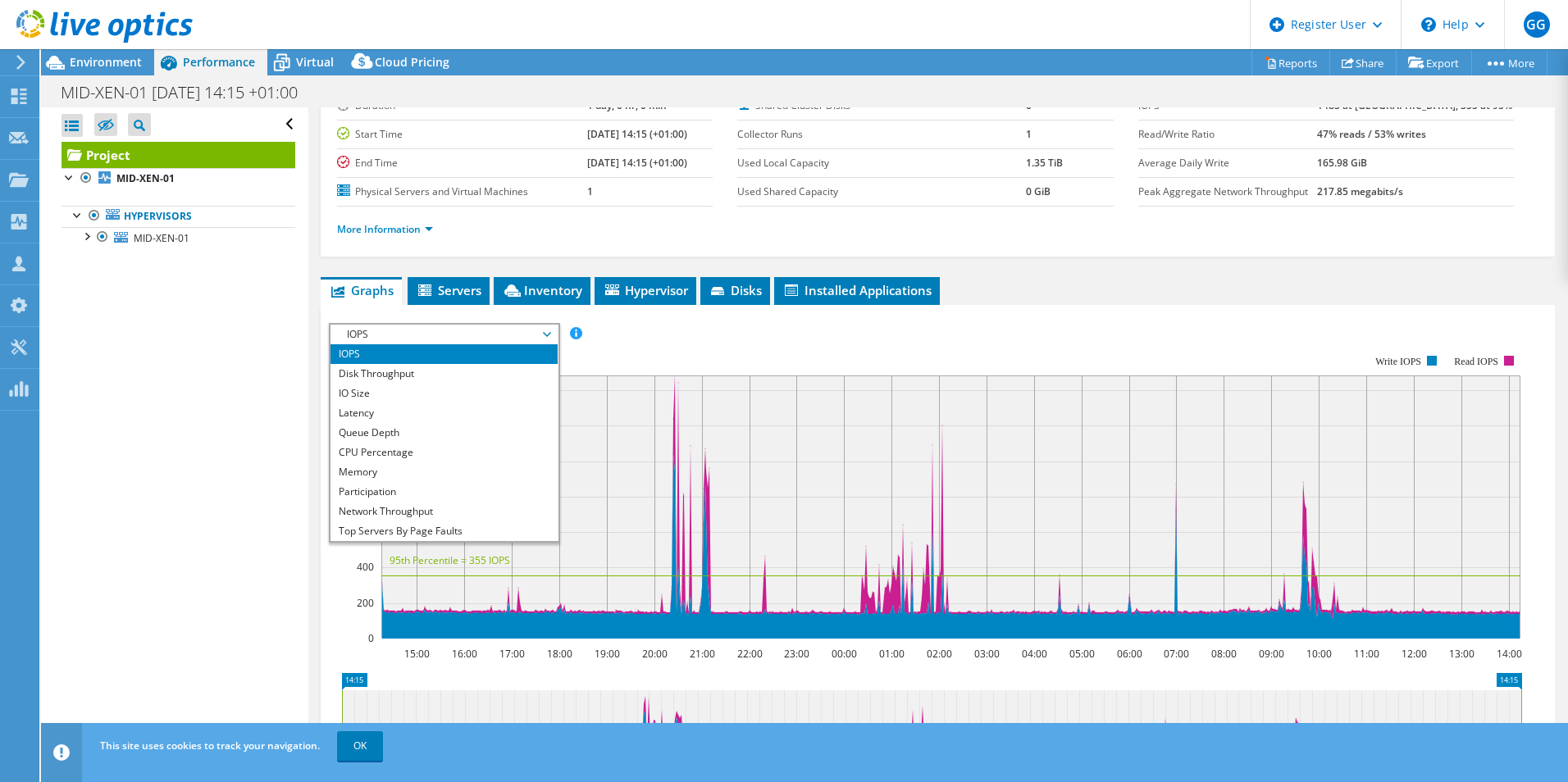
click at [468, 331] on span "IOPS" at bounding box center [444, 335] width 211 height 20
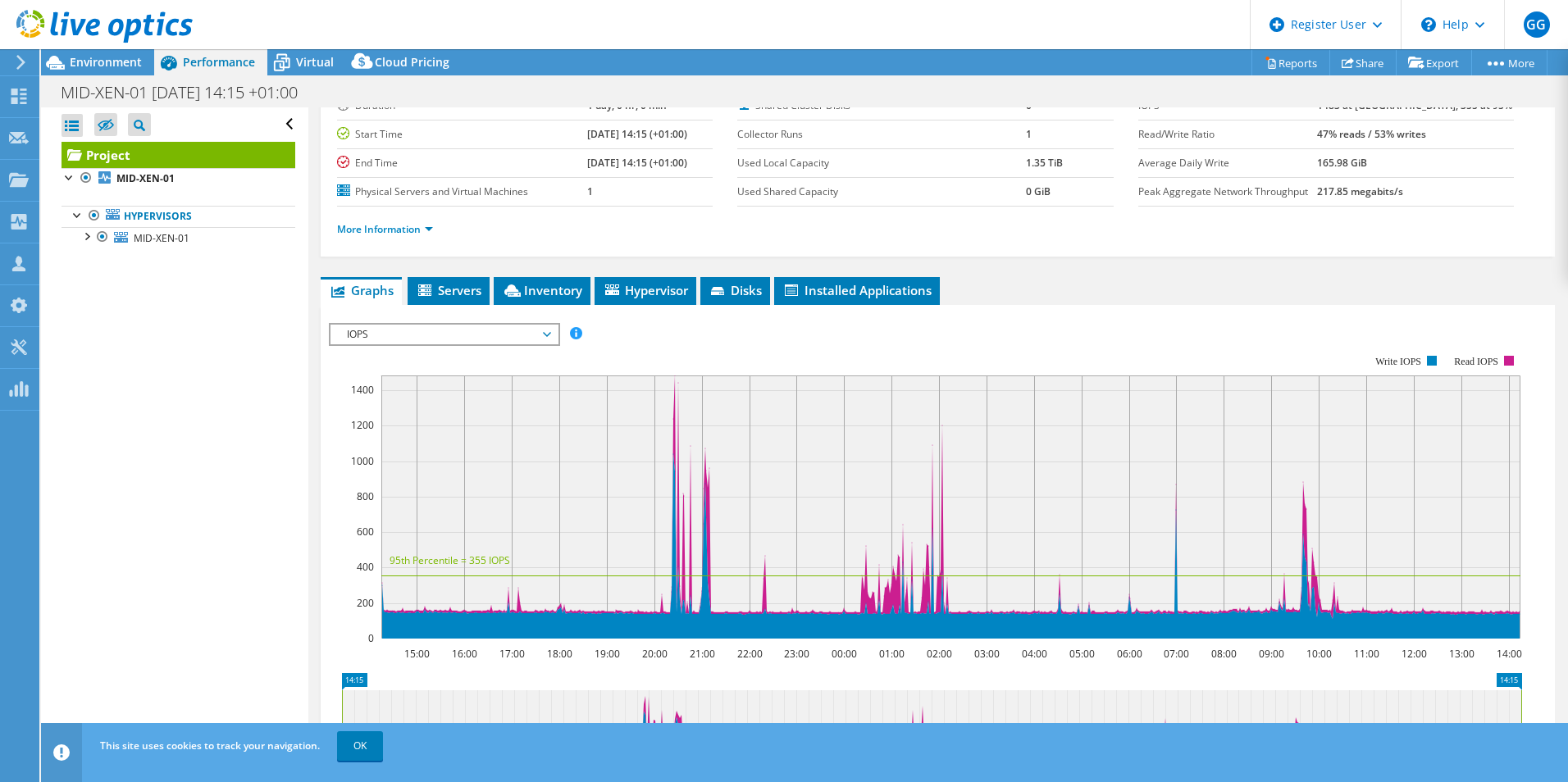
scroll to position [0, 0]
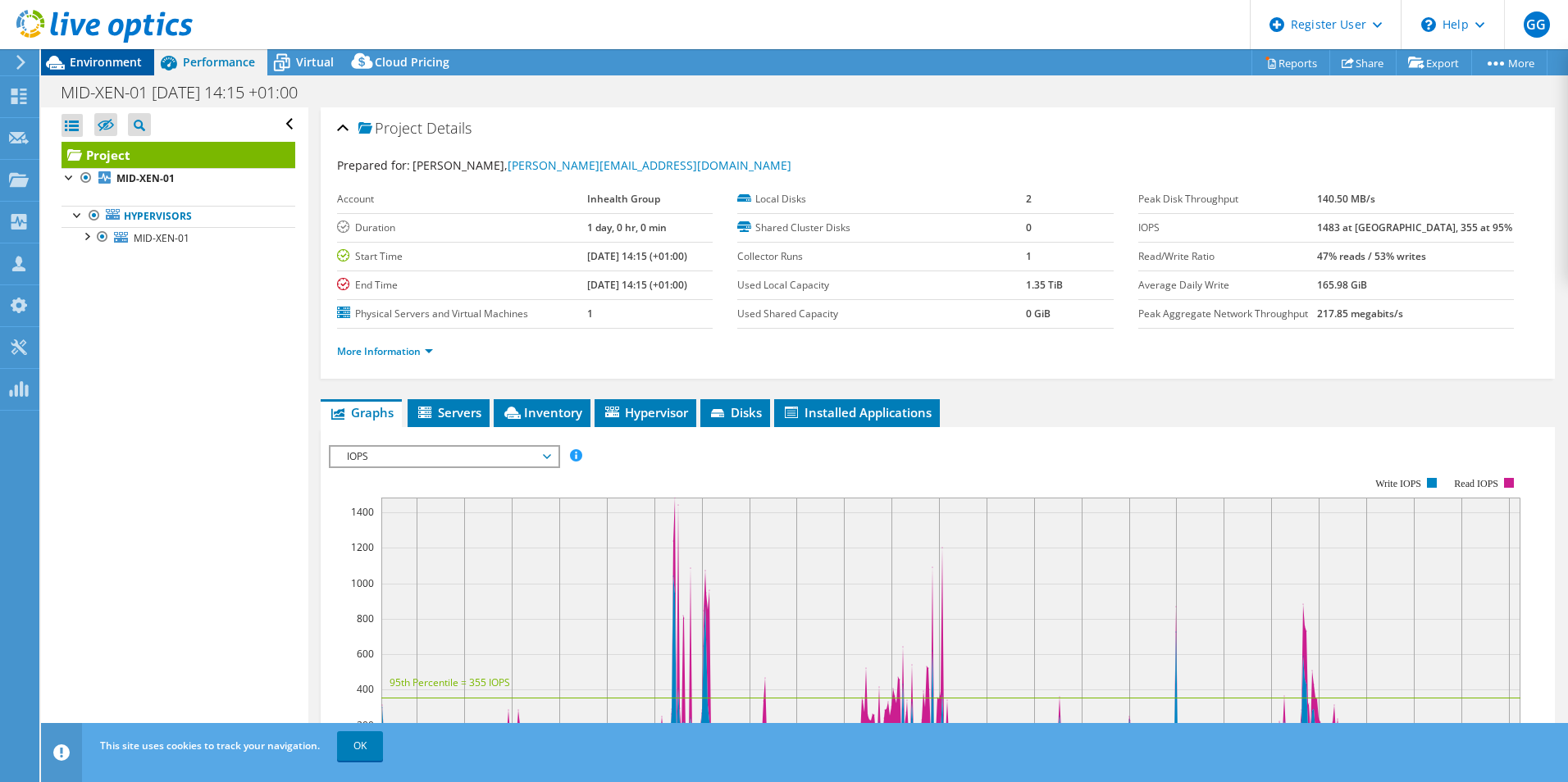
click at [77, 56] on span "Environment" at bounding box center [105, 62] width 72 height 16
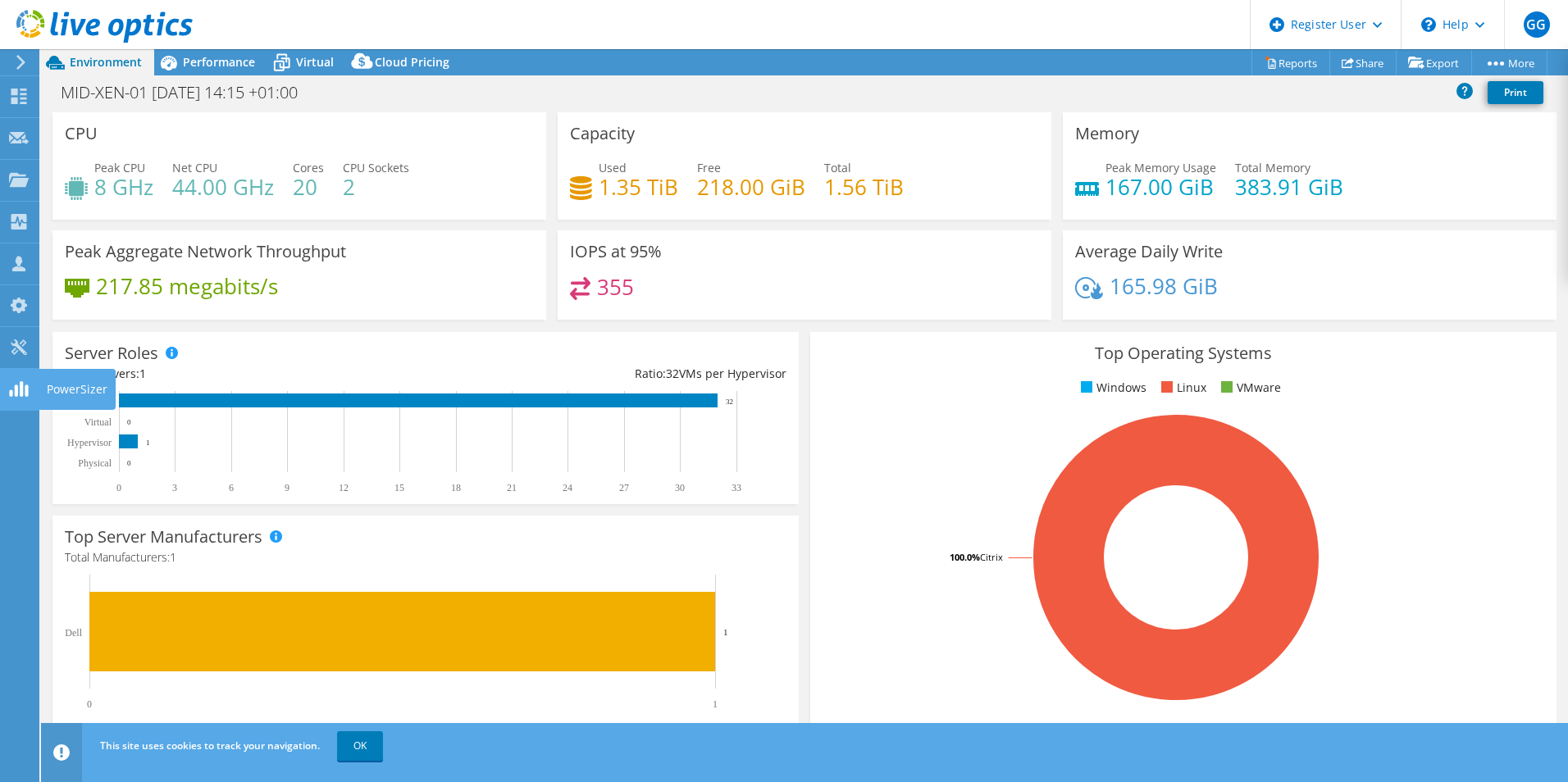
click at [21, 260] on use at bounding box center [18, 264] width 13 height 16
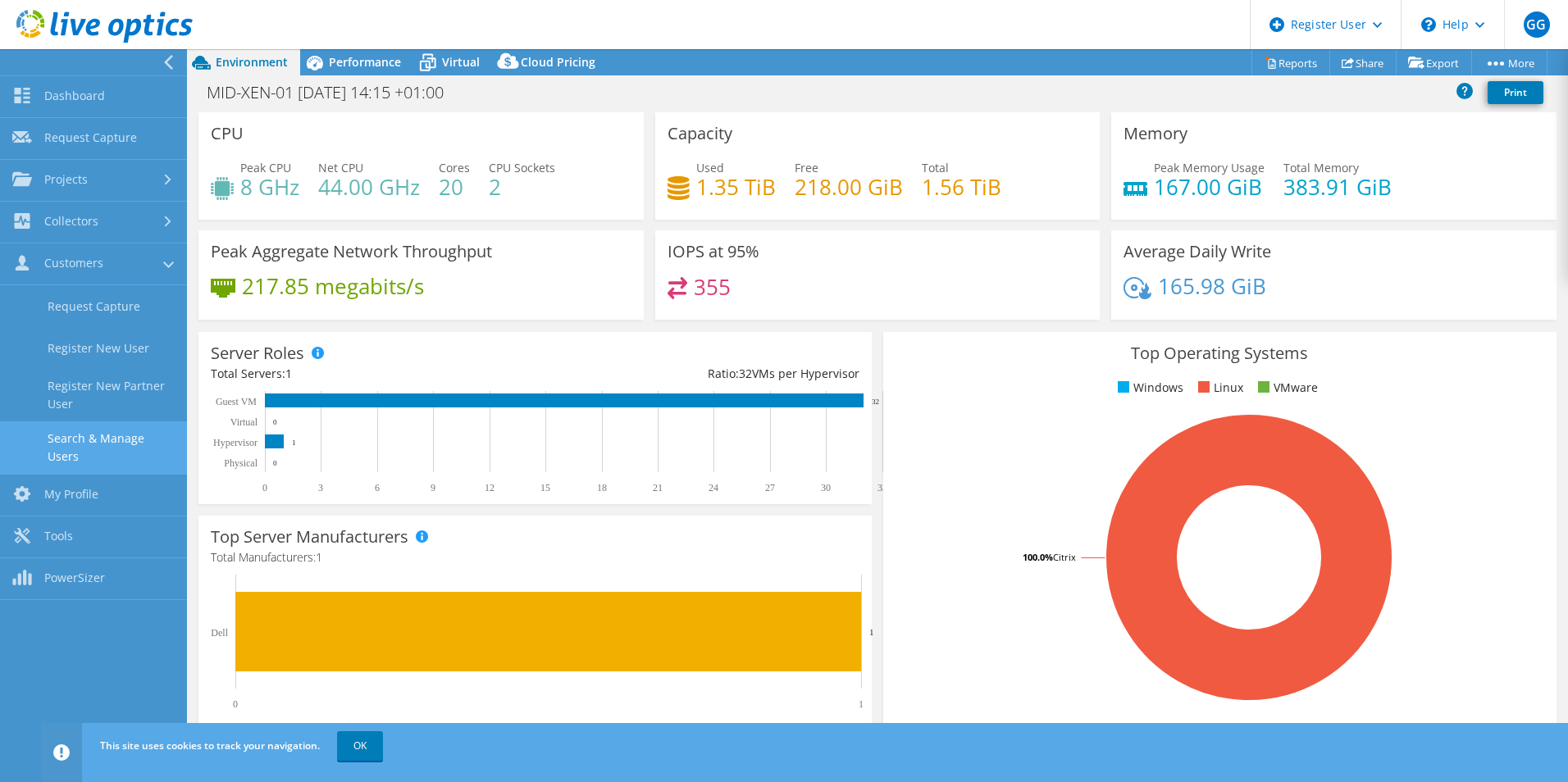
click at [105, 433] on link "Search & Manage Users" at bounding box center [94, 447] width 187 height 52
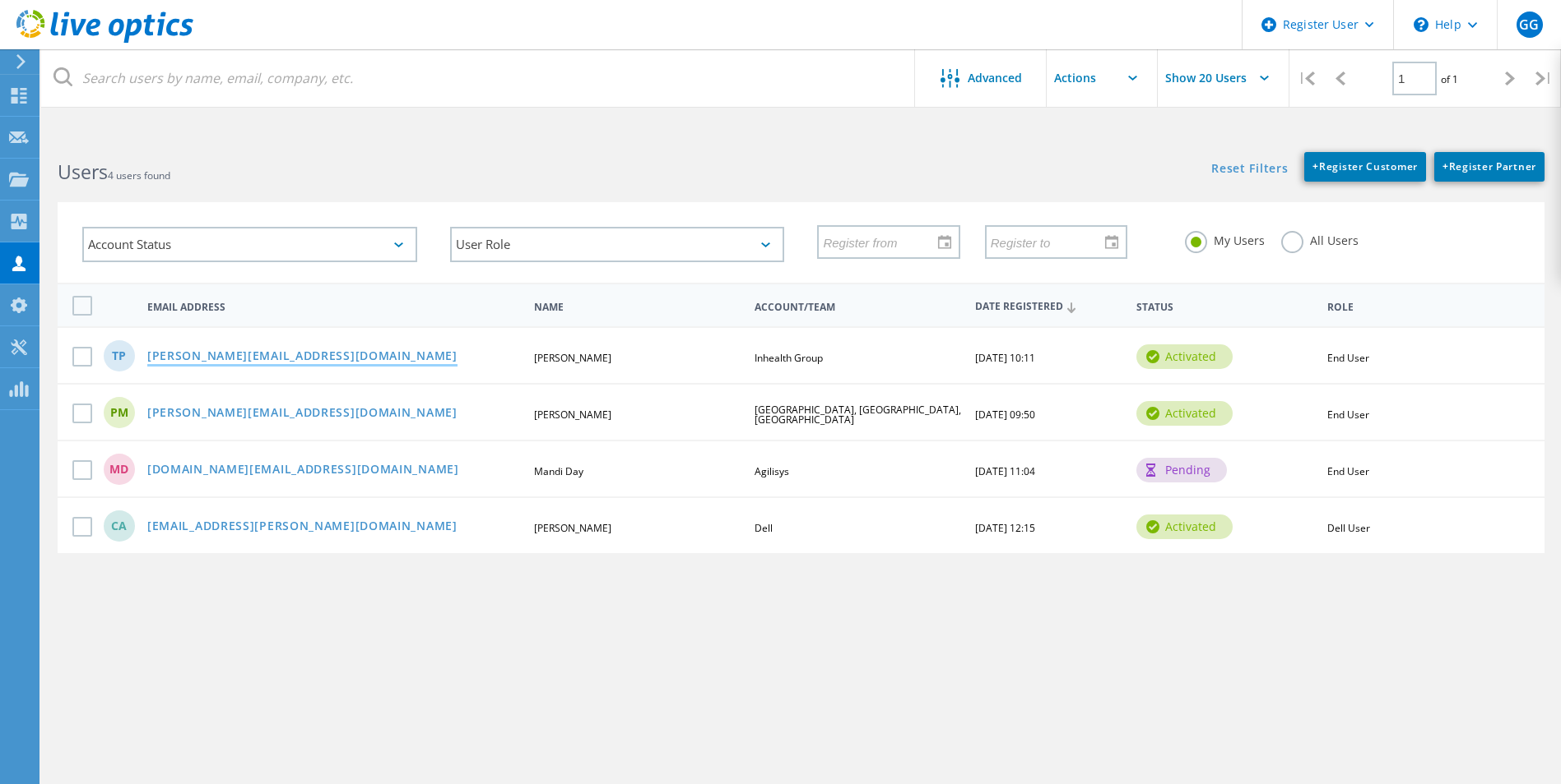
click at [304, 354] on link "[PERSON_NAME][EMAIL_ADDRESS][DOMAIN_NAME]" at bounding box center [302, 357] width 310 height 14
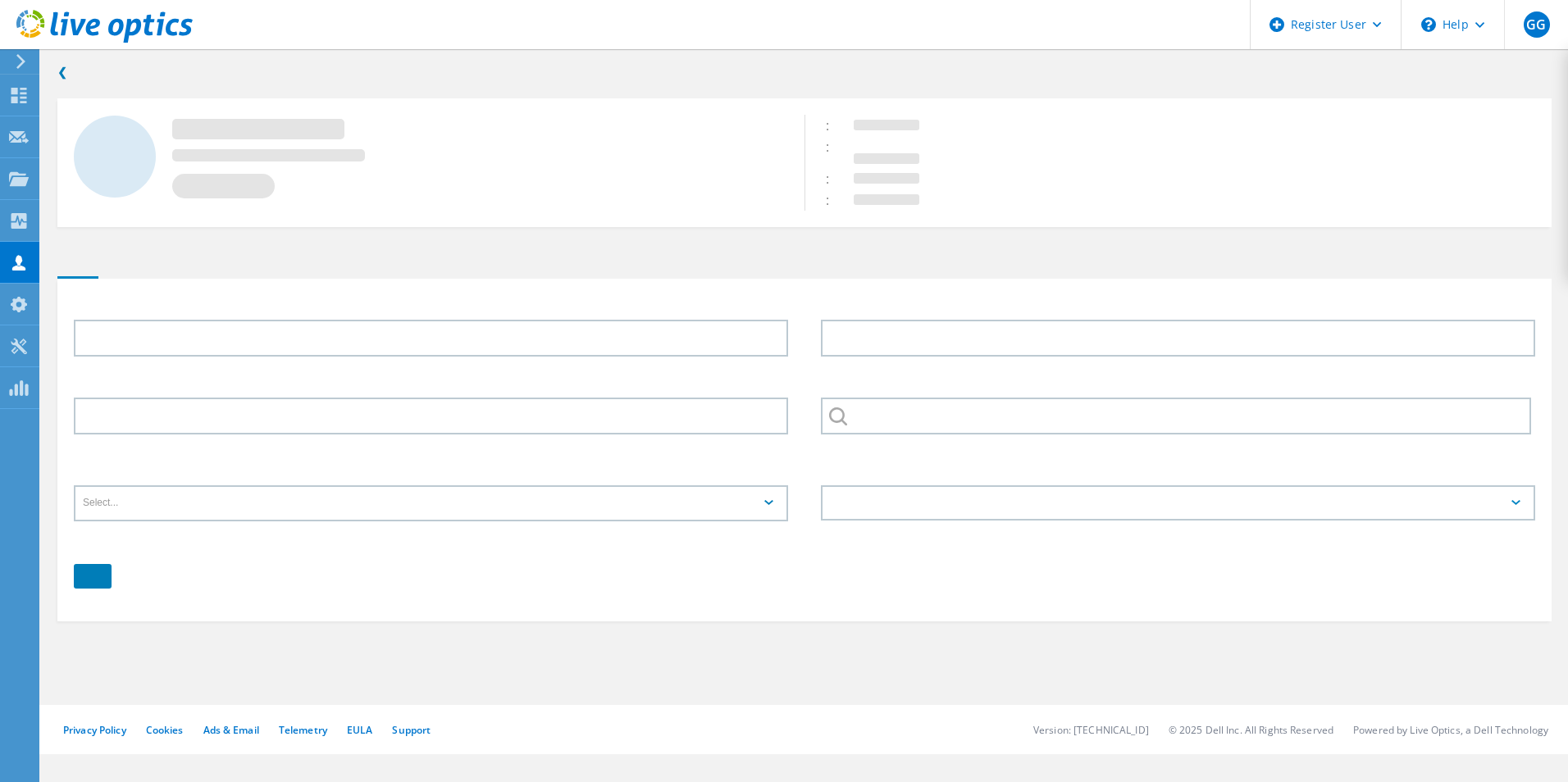
type input "[PERSON_NAME]"
type input "Pothin"
type input "Inhealth Group"
type input "English"
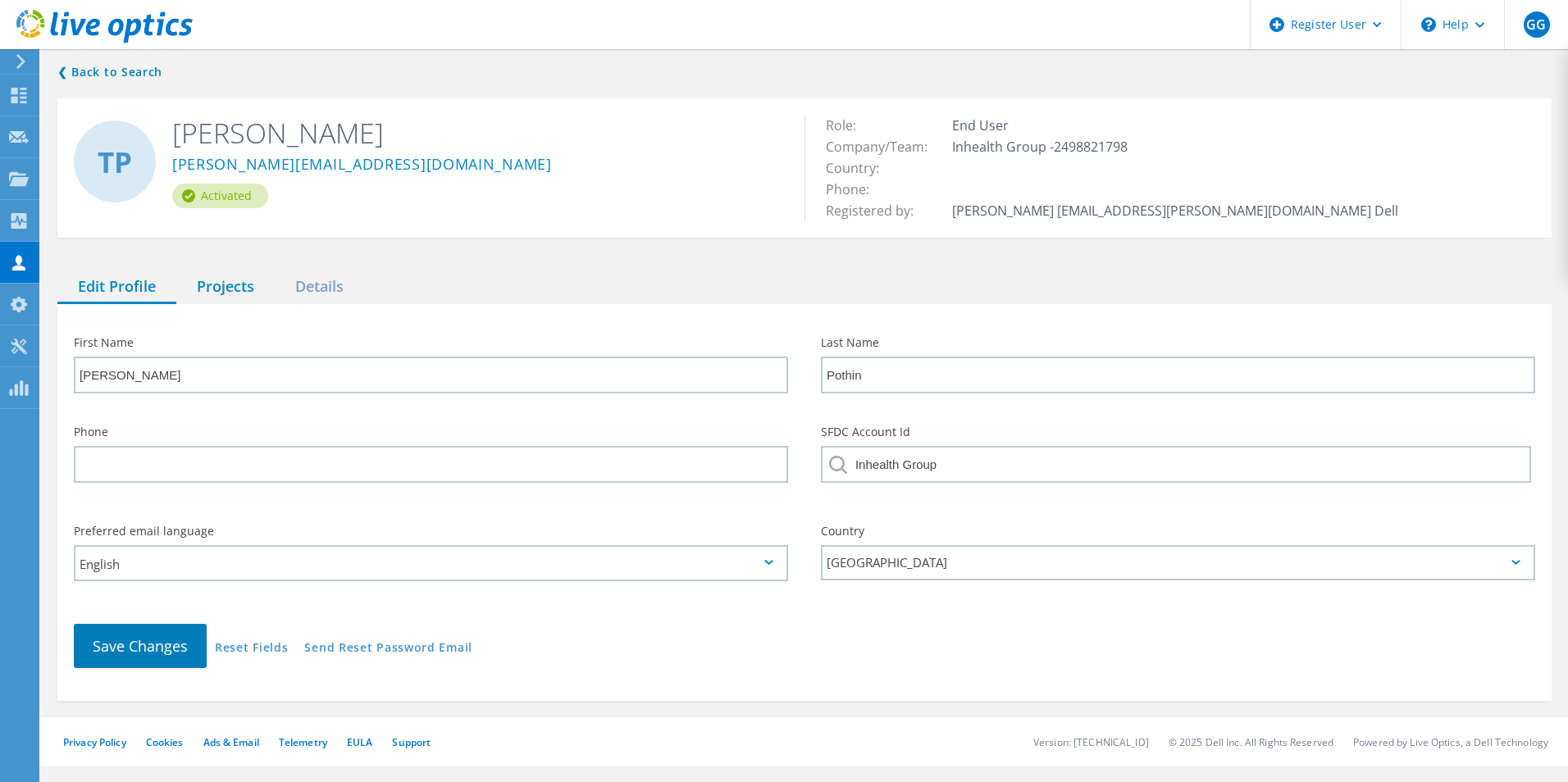
click at [230, 294] on div "Projects" at bounding box center [226, 288] width 98 height 33
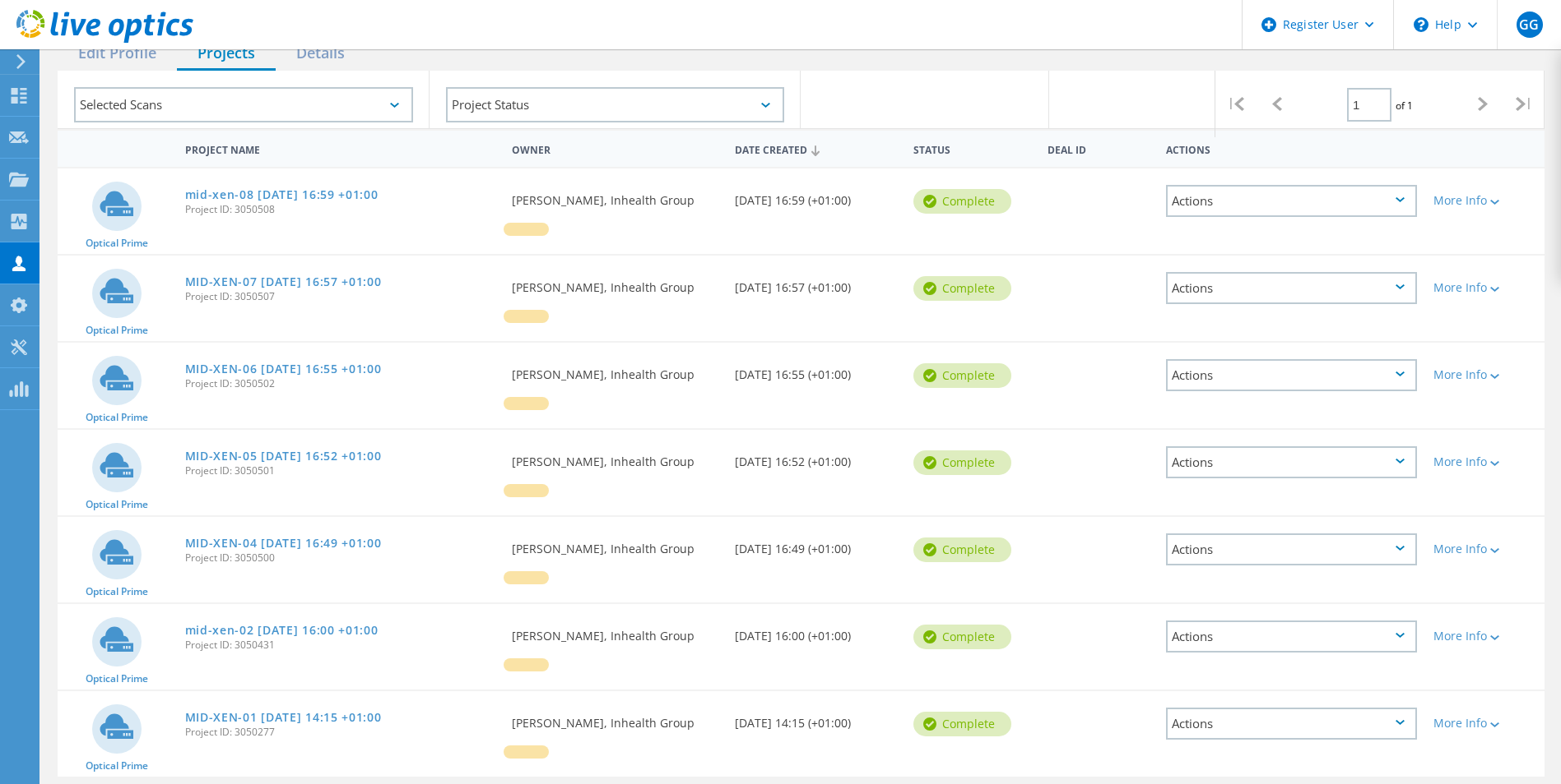
scroll to position [292, 0]
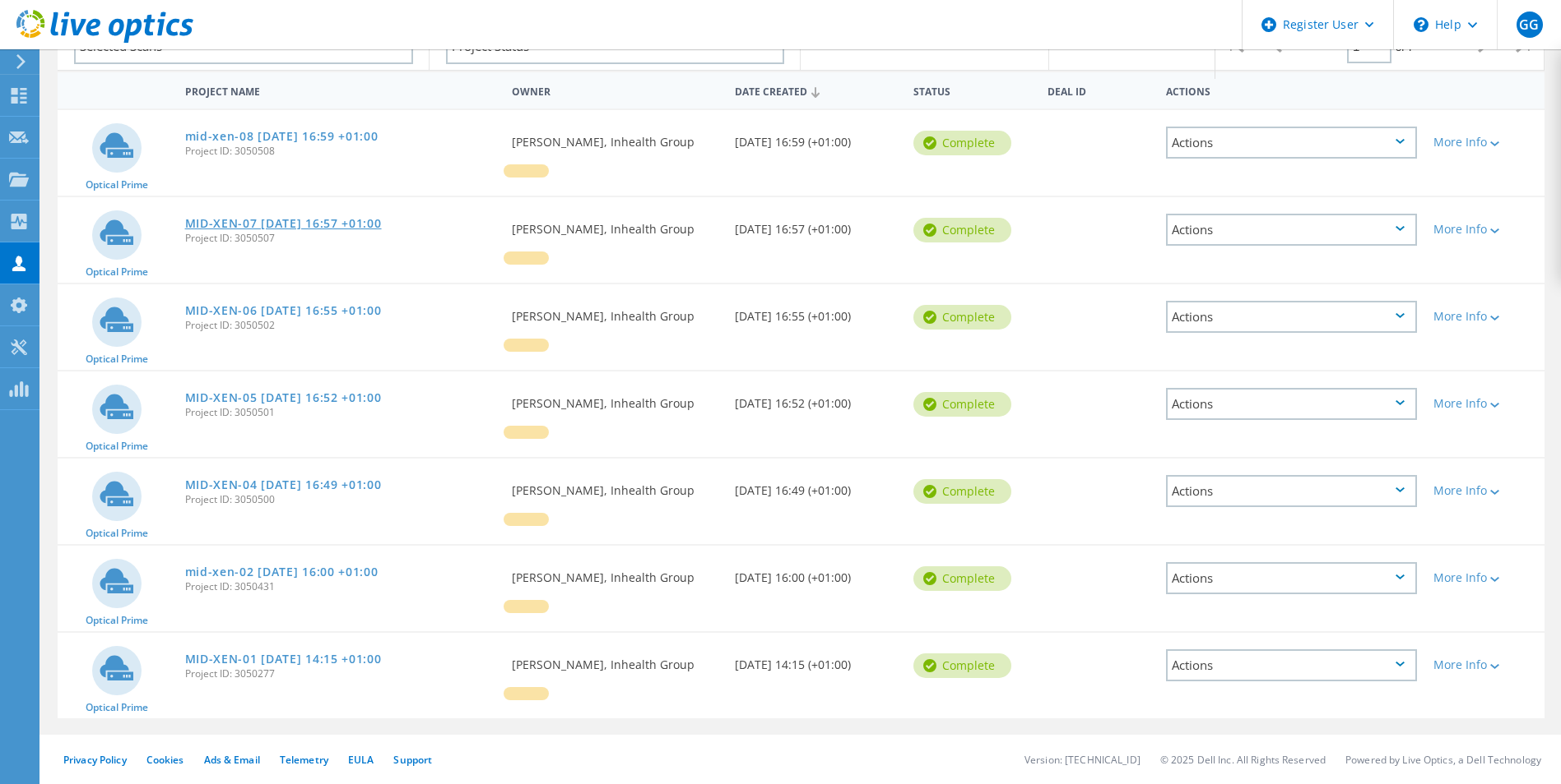
click at [344, 218] on link "MID-XEN-07 [DATE] 16:57 +01:00" at bounding box center [283, 224] width 197 height 12
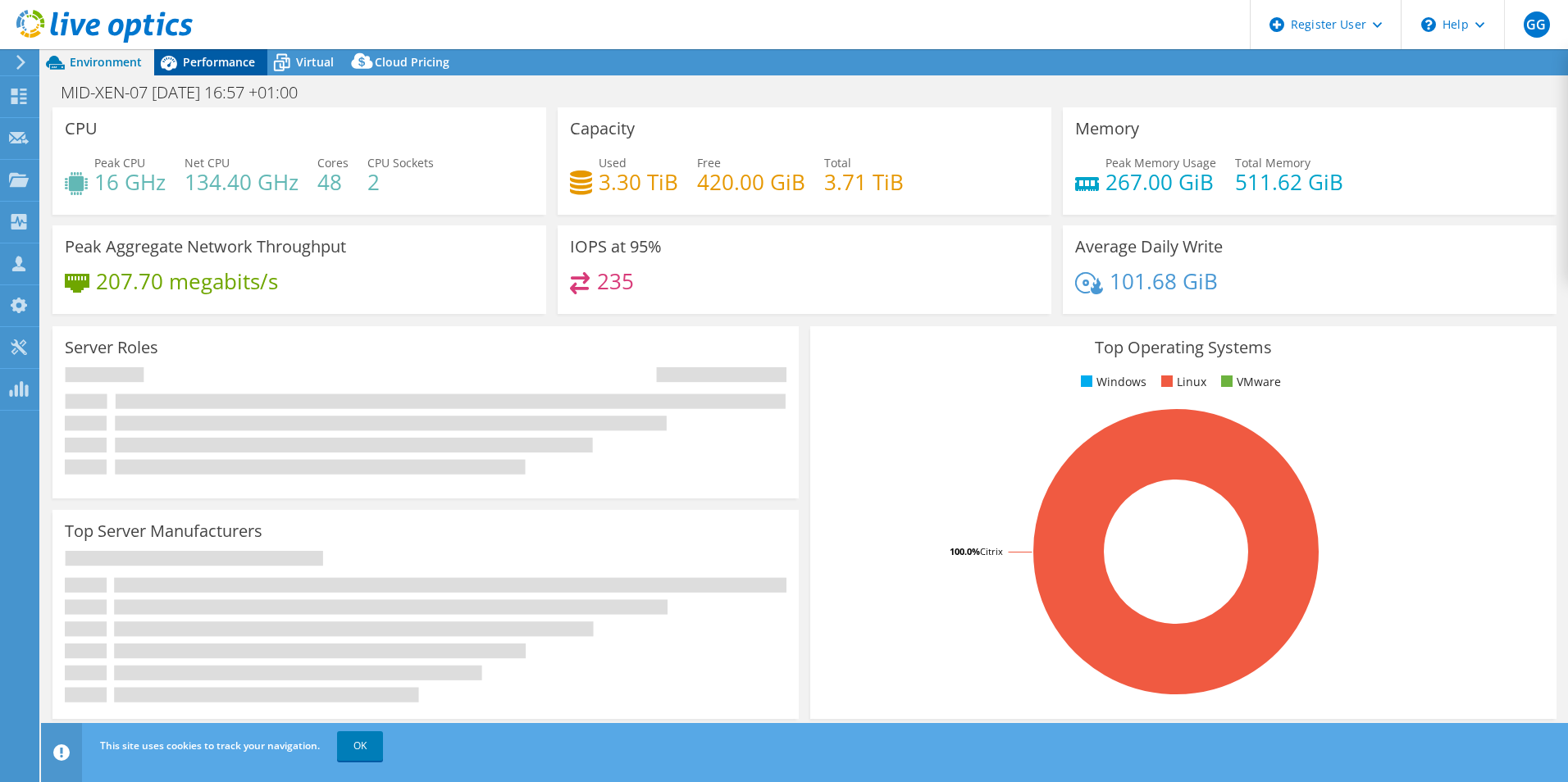
click at [204, 68] on span "Performance" at bounding box center [219, 62] width 72 height 16
